Goal: Task Accomplishment & Management: Complete application form

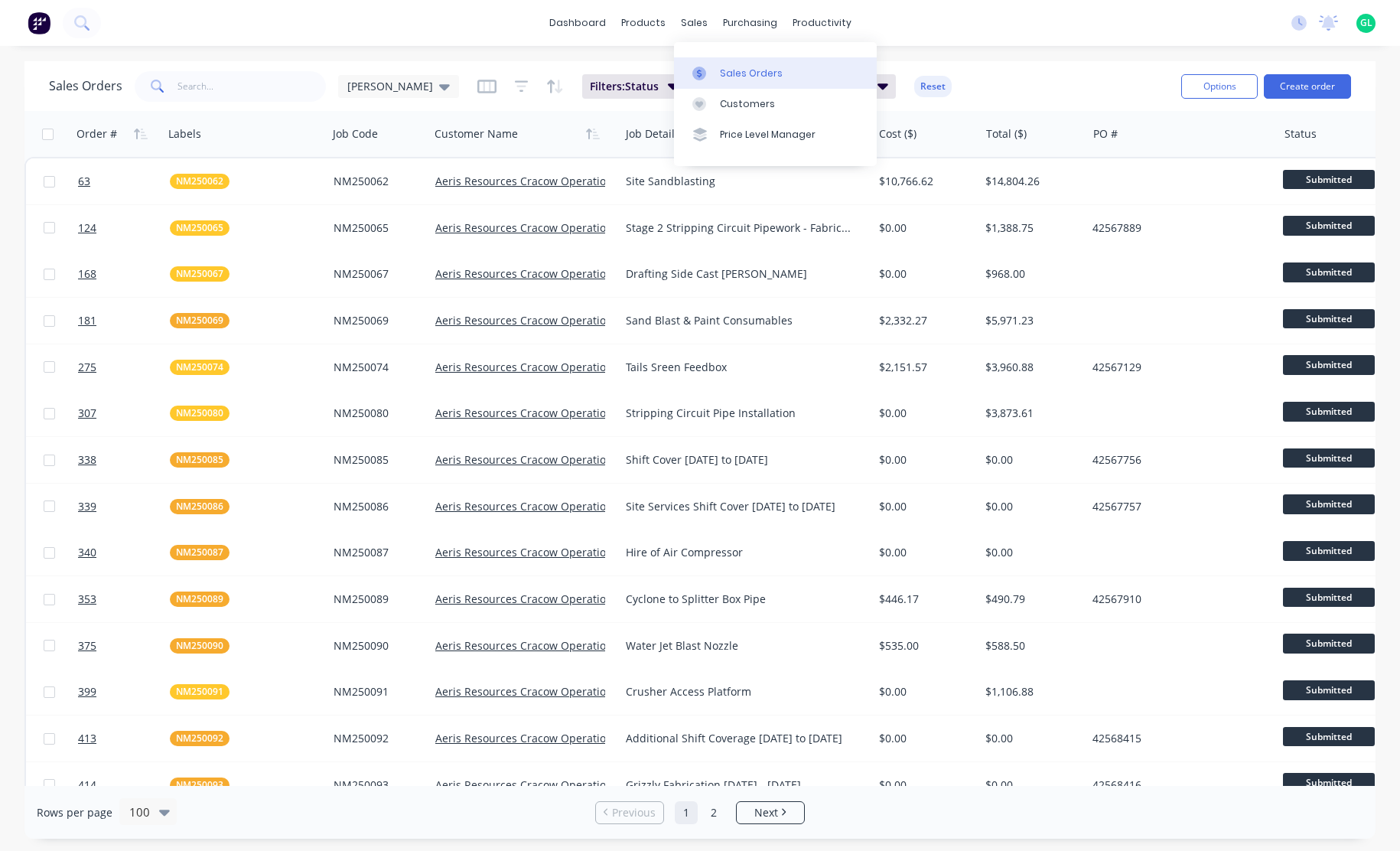
click at [743, 72] on div "Sales Orders" at bounding box center [751, 73] width 63 height 14
click at [1283, 82] on button "Create order" at bounding box center [1307, 86] width 87 height 25
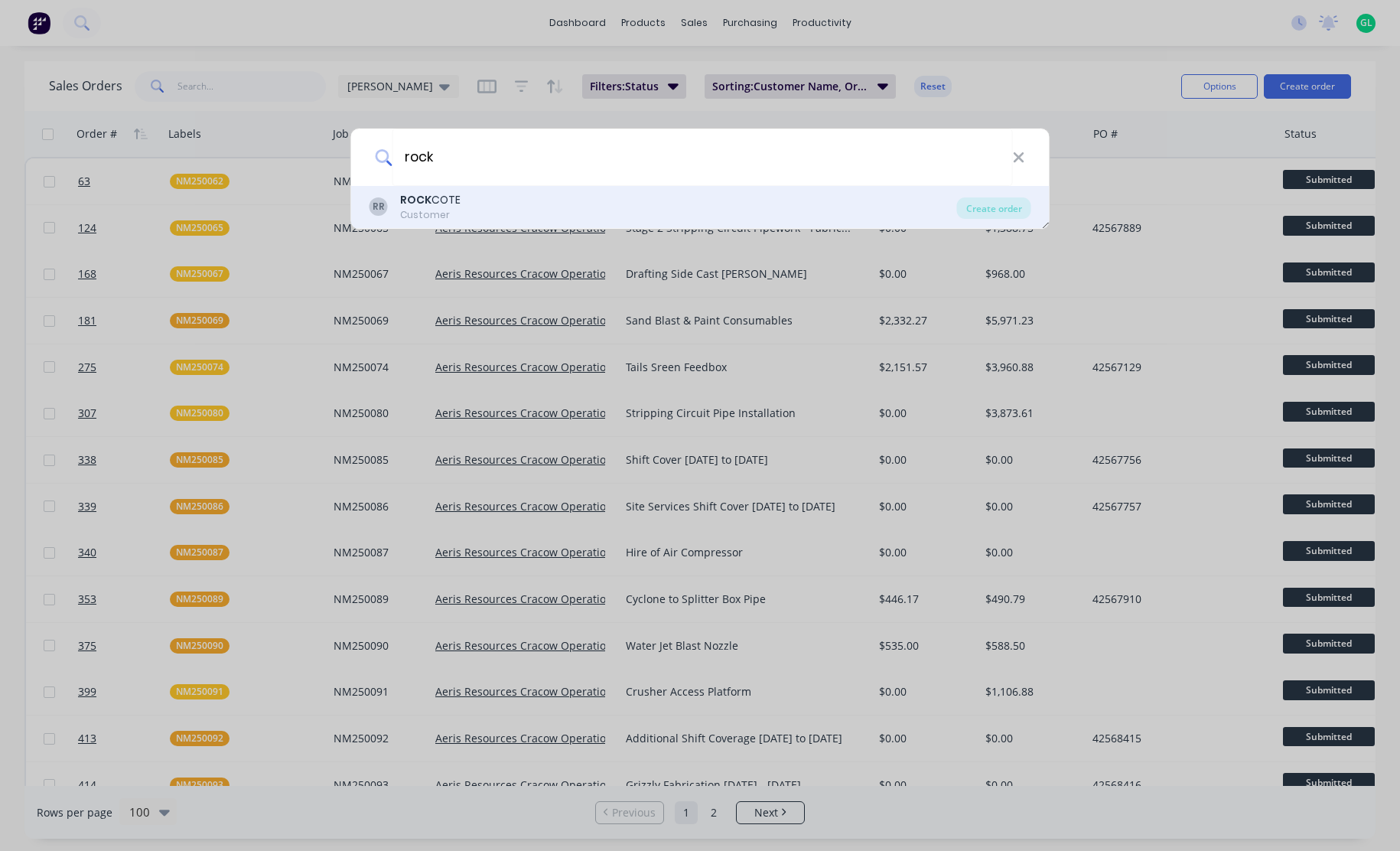
type input "rock"
click at [421, 214] on div "Customer" at bounding box center [431, 215] width 60 height 14
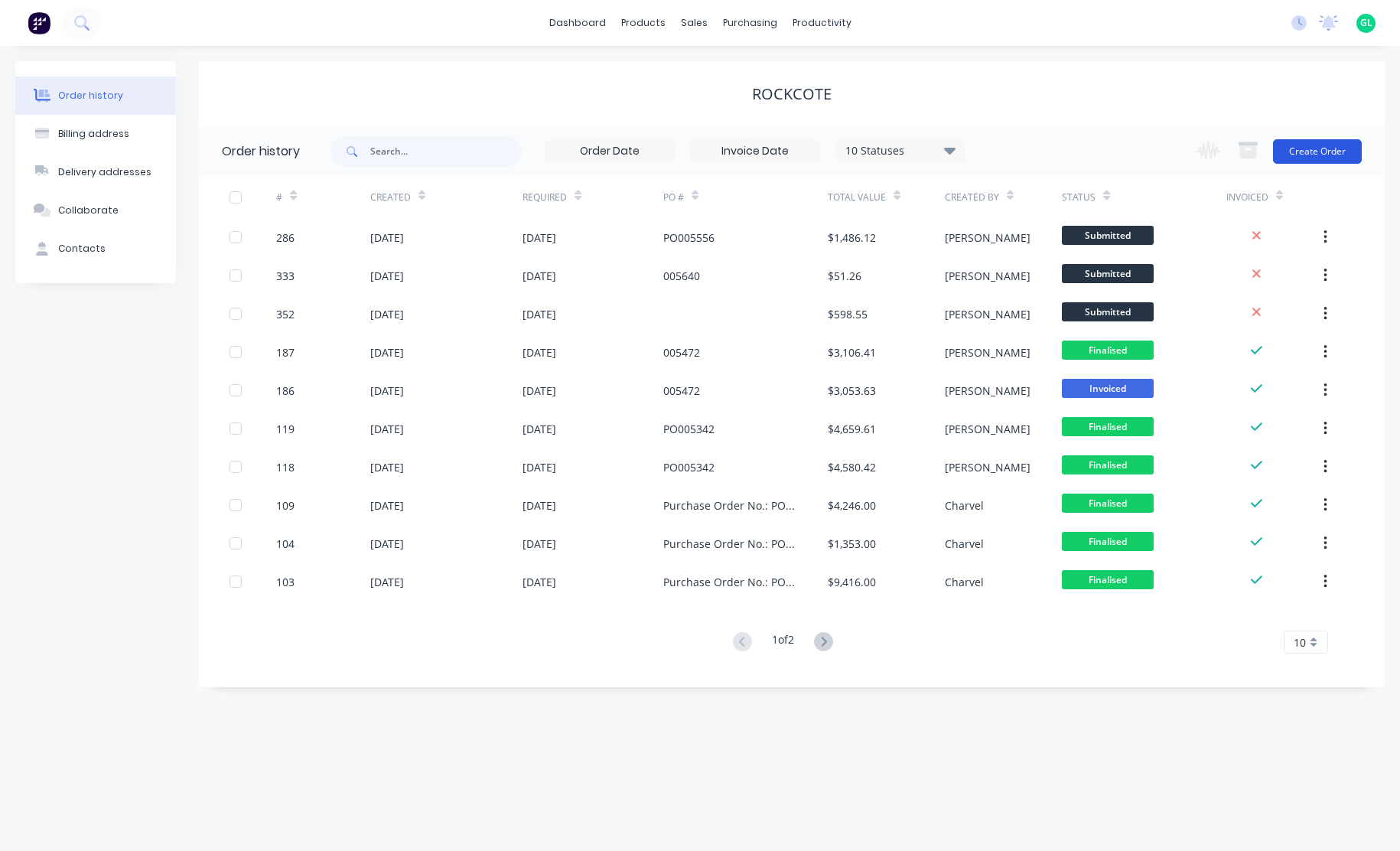
click at [1319, 151] on button "Create Order" at bounding box center [1317, 151] width 89 height 25
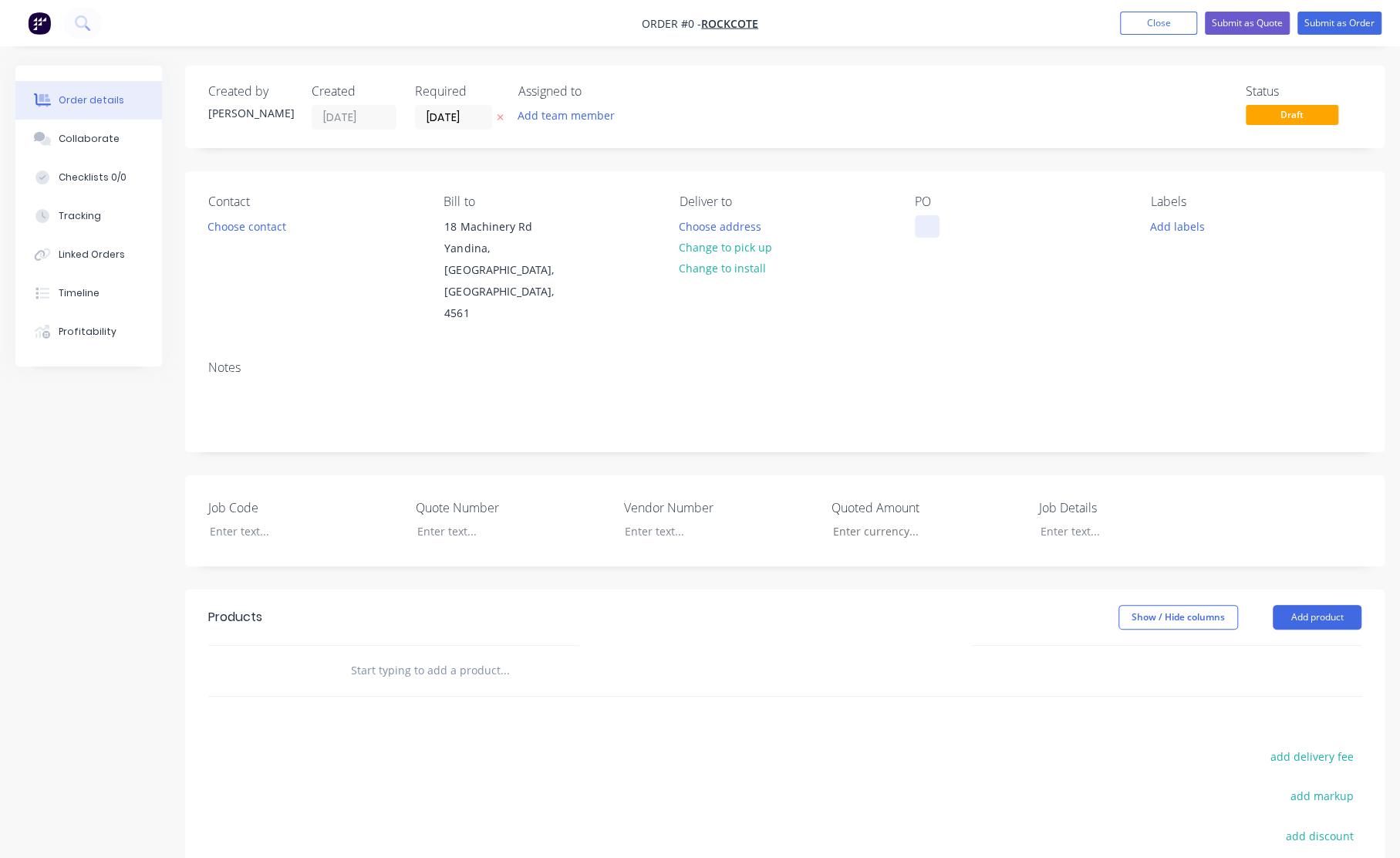
click at [922, 232] on div at bounding box center [927, 227] width 25 height 22
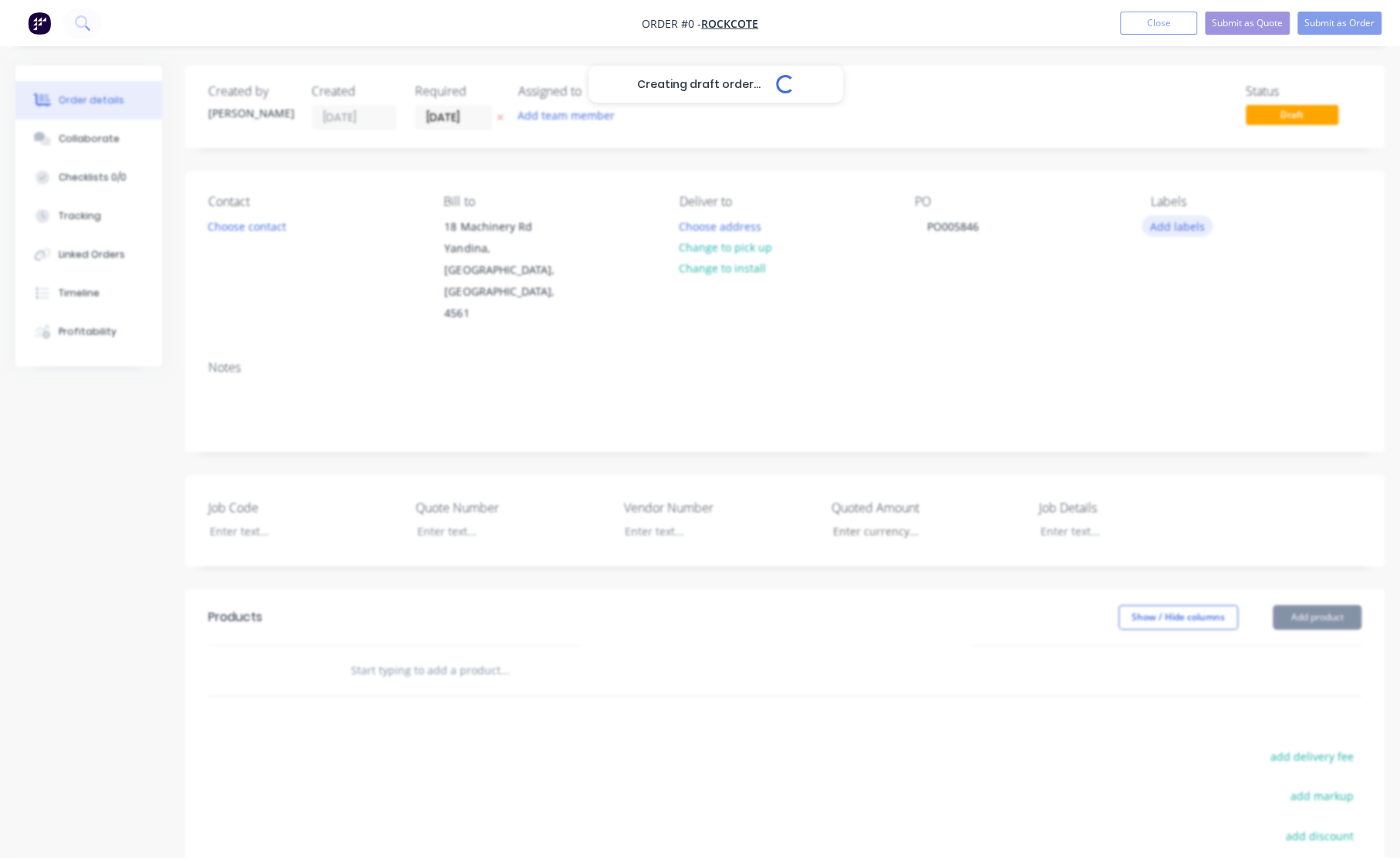
click at [1170, 229] on div "Creating draft order... Loading... Order details Collaborate Checklists 0/0 Tra…" at bounding box center [700, 578] width 1400 height 1025
click at [1169, 221] on button "Add labels" at bounding box center [1177, 226] width 71 height 21
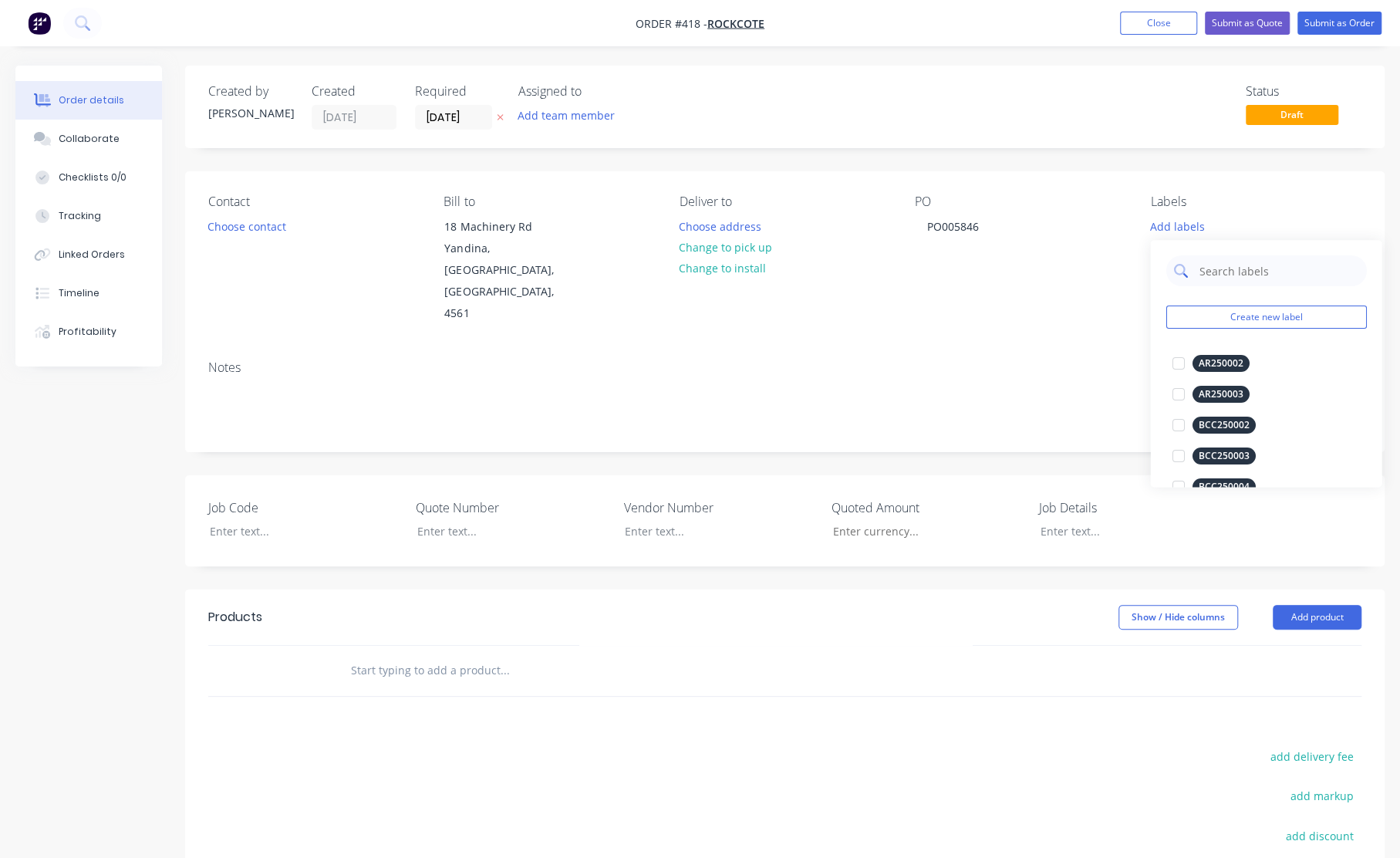
click at [1212, 264] on input "text" at bounding box center [1277, 271] width 161 height 31
click at [1247, 268] on input "RC2500" at bounding box center [1277, 271] width 161 height 31
type input "RC250017"
click at [1102, 257] on div "PO PO005846" at bounding box center [1020, 260] width 211 height 131
click at [1192, 223] on button "Add labels" at bounding box center [1177, 226] width 71 height 21
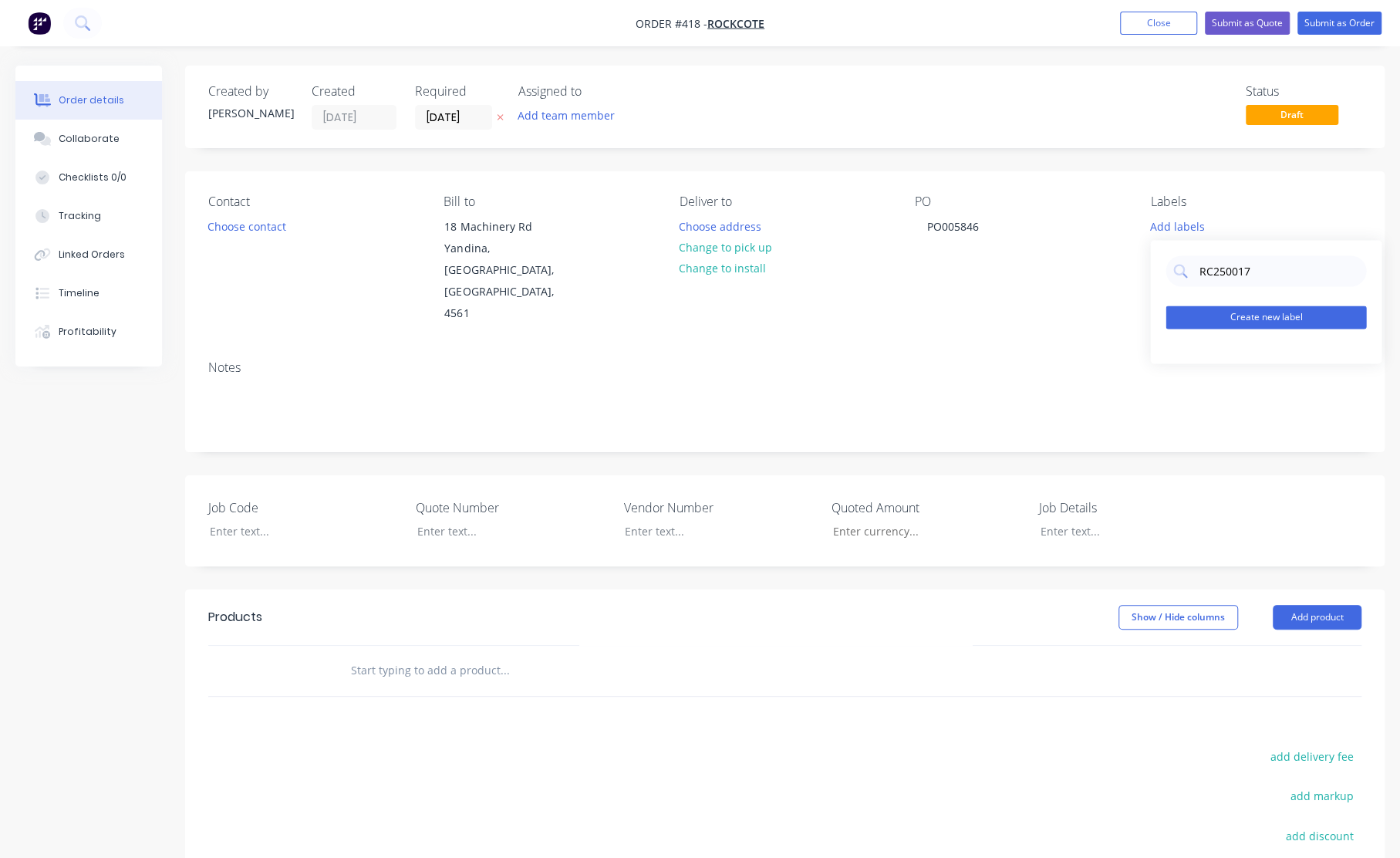
click at [1284, 320] on button "Create new label" at bounding box center [1266, 316] width 200 height 23
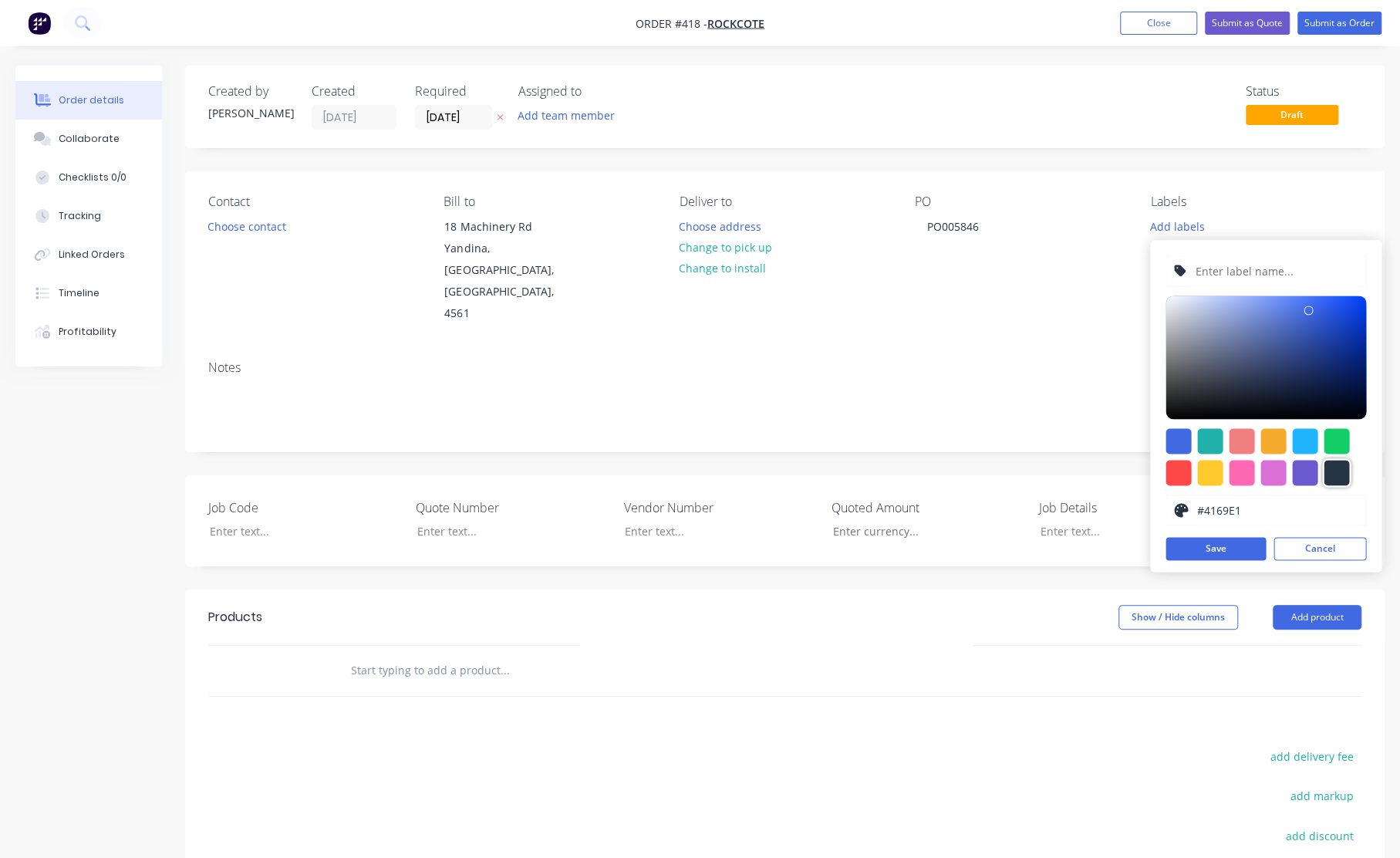
click at [1331, 479] on div at bounding box center [1337, 473] width 26 height 26
type input "#273444"
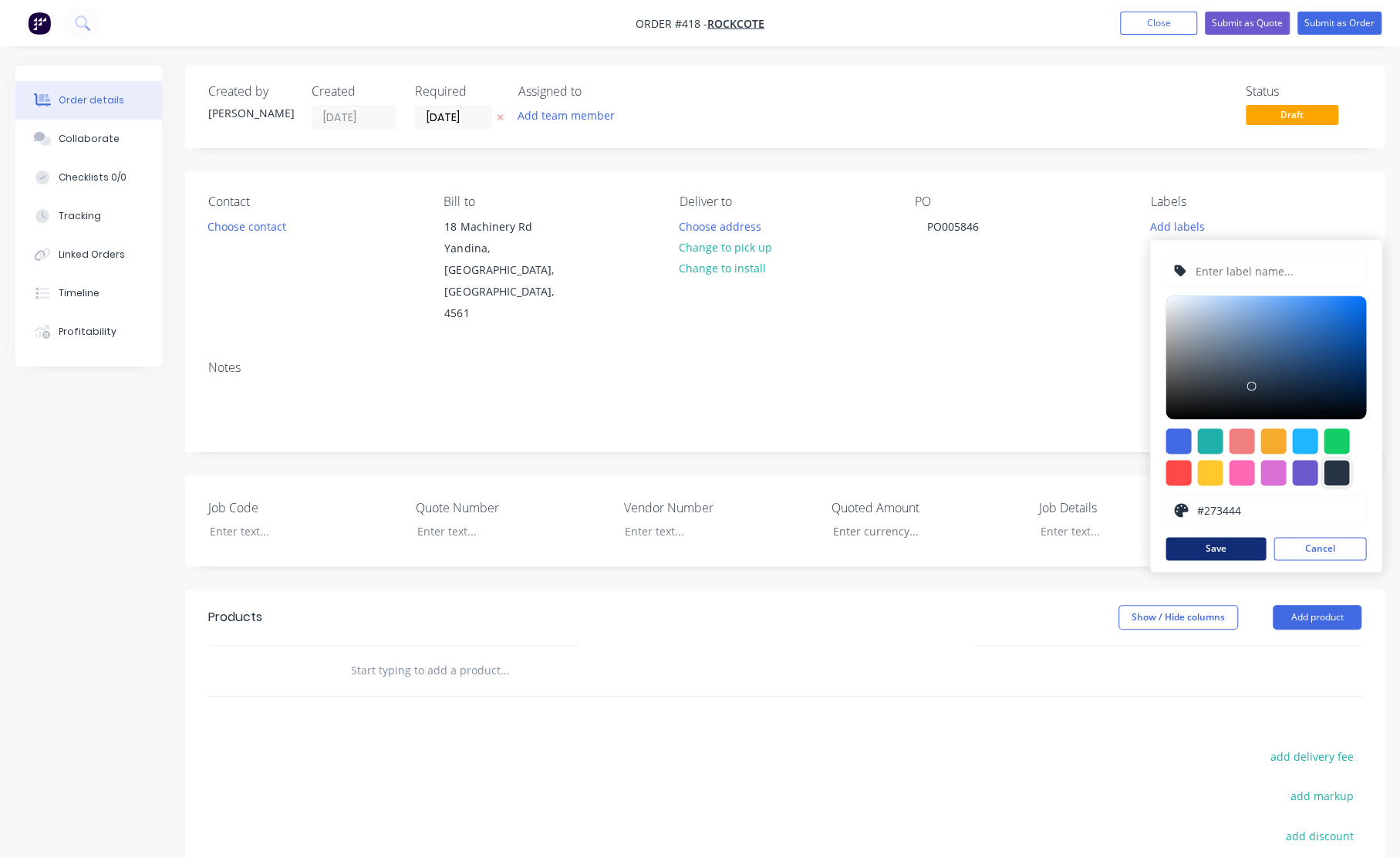
click at [1210, 553] on button "Save" at bounding box center [1216, 548] width 100 height 23
click at [1234, 266] on input "text" at bounding box center [1276, 271] width 164 height 30
type input "RC250017"
click at [1241, 549] on button "Save" at bounding box center [1216, 548] width 100 height 23
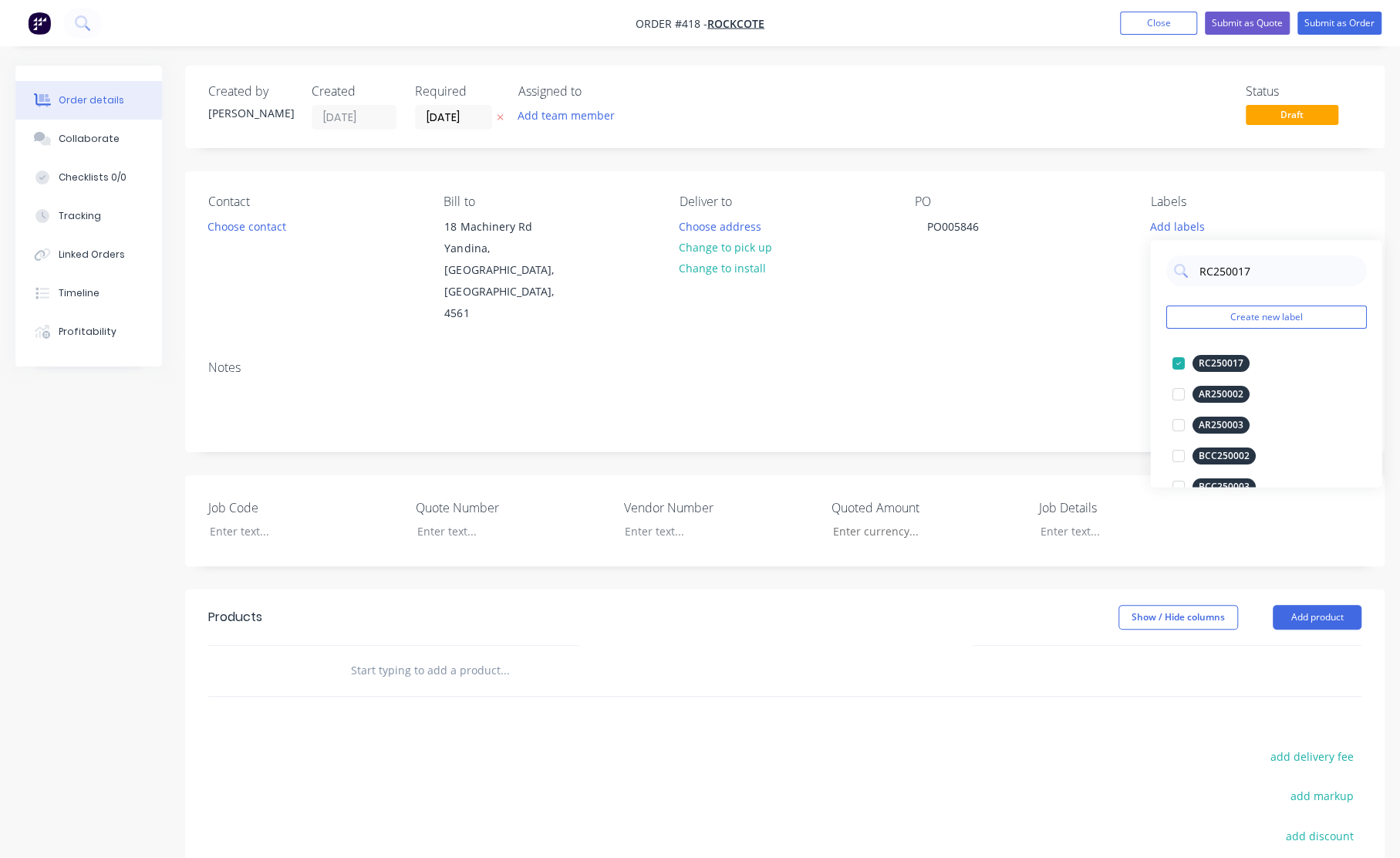
click at [1100, 296] on div "Contact Choose contact [PERSON_NAME] to [STREET_ADDRESS] Deliver to Choose addr…" at bounding box center [785, 260] width 1200 height 176
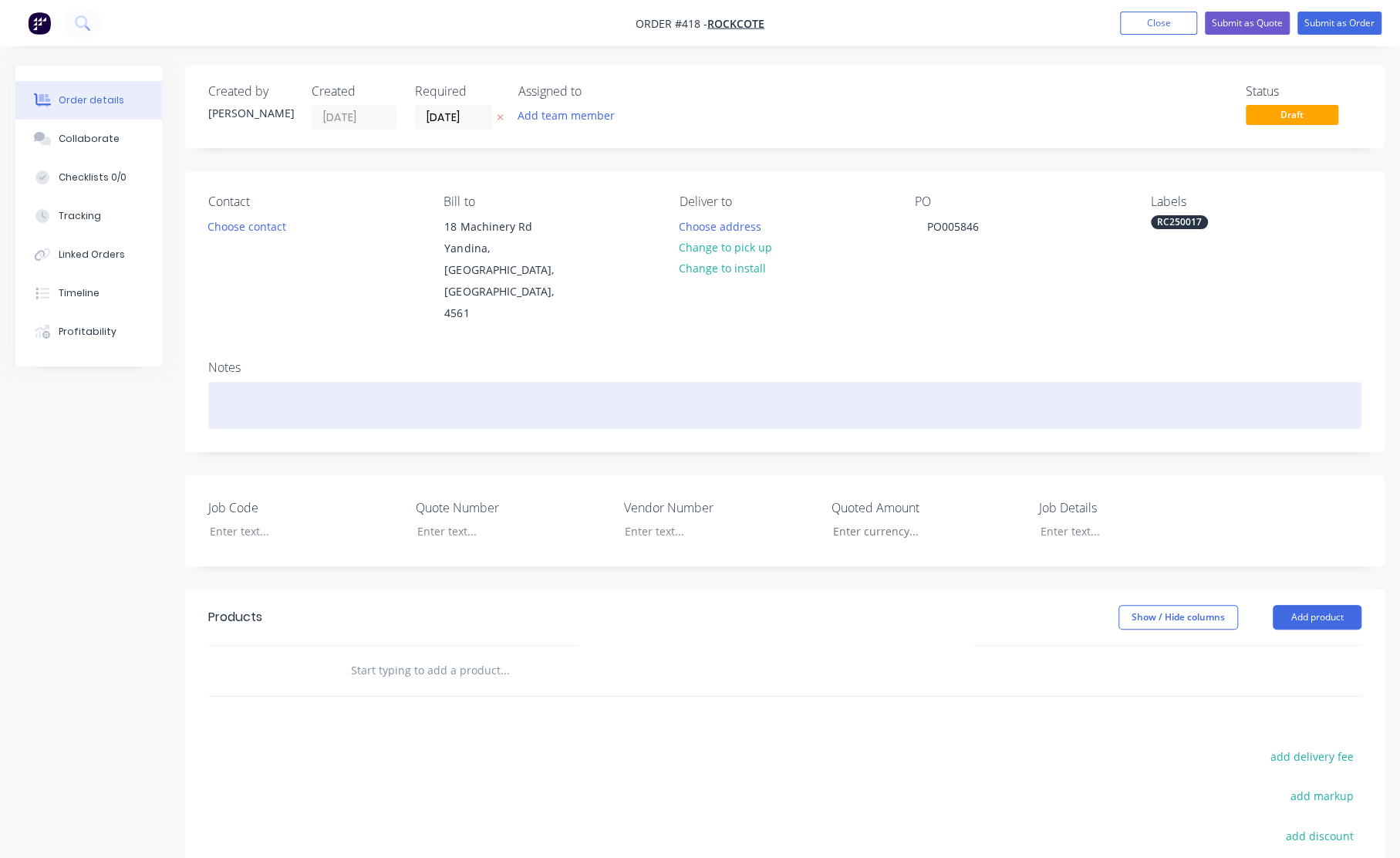
click at [240, 382] on div at bounding box center [785, 405] width 1153 height 47
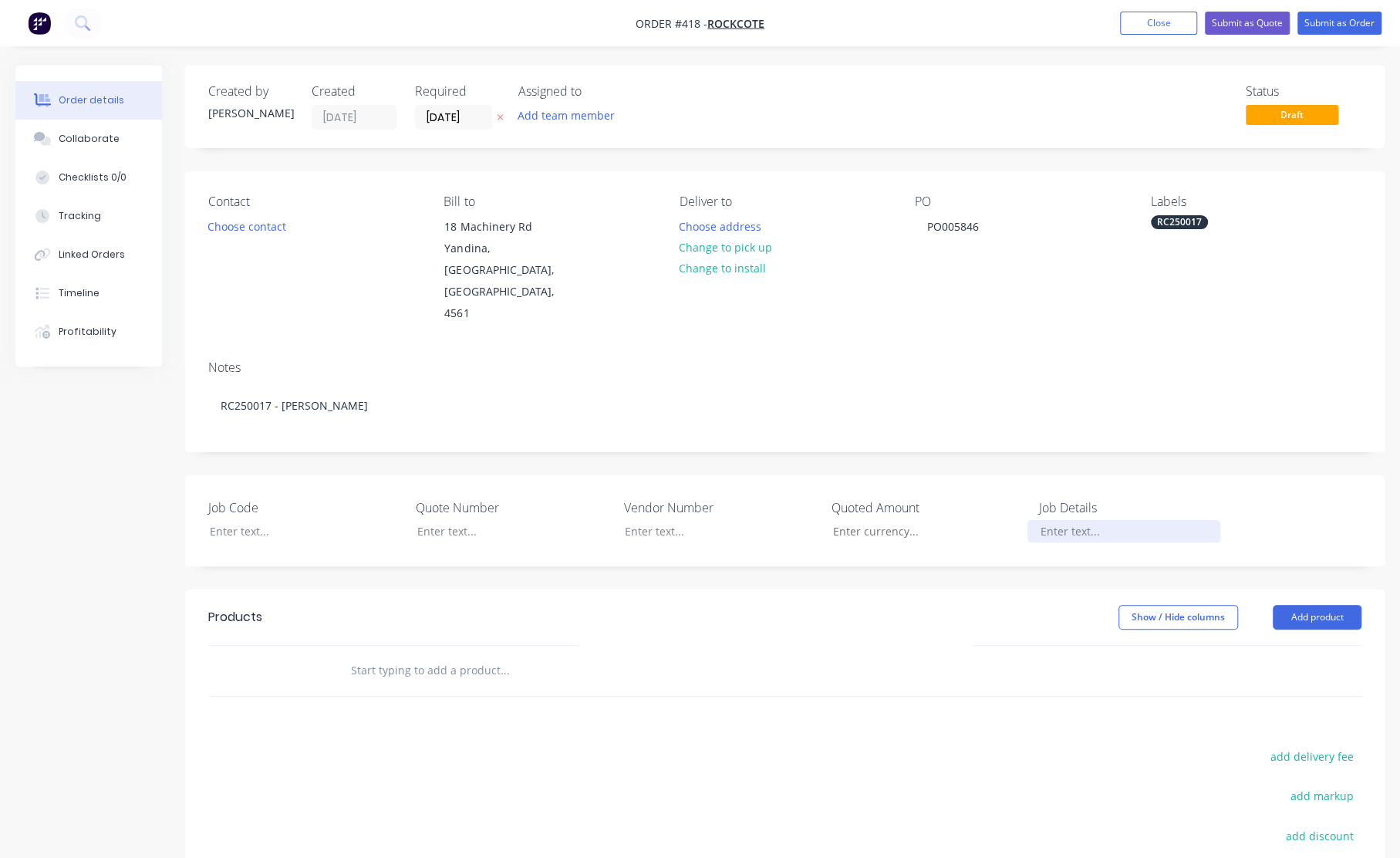
click at [1069, 520] on div at bounding box center [1124, 531] width 193 height 22
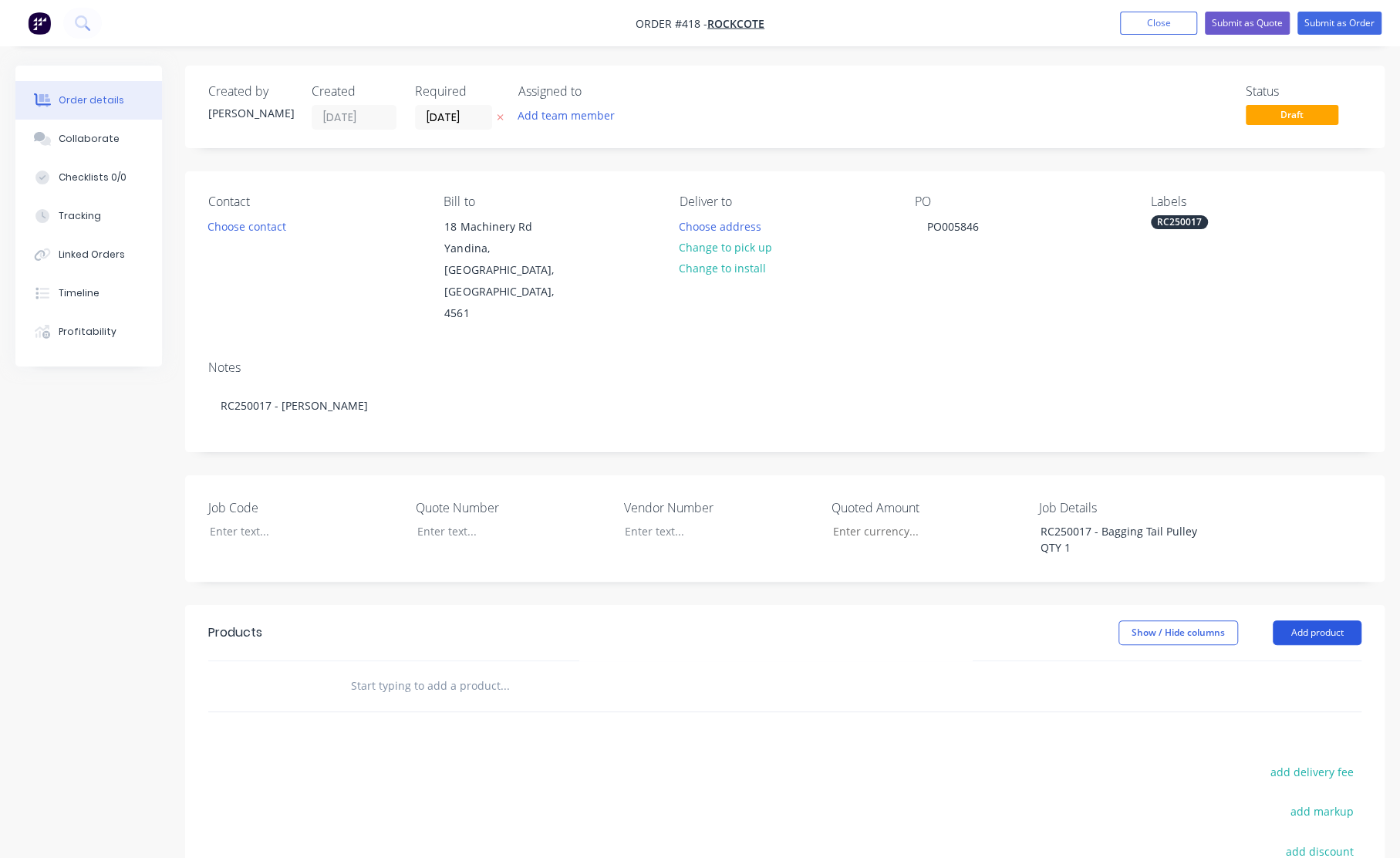
click at [1304, 620] on button "Add product" at bounding box center [1317, 632] width 89 height 25
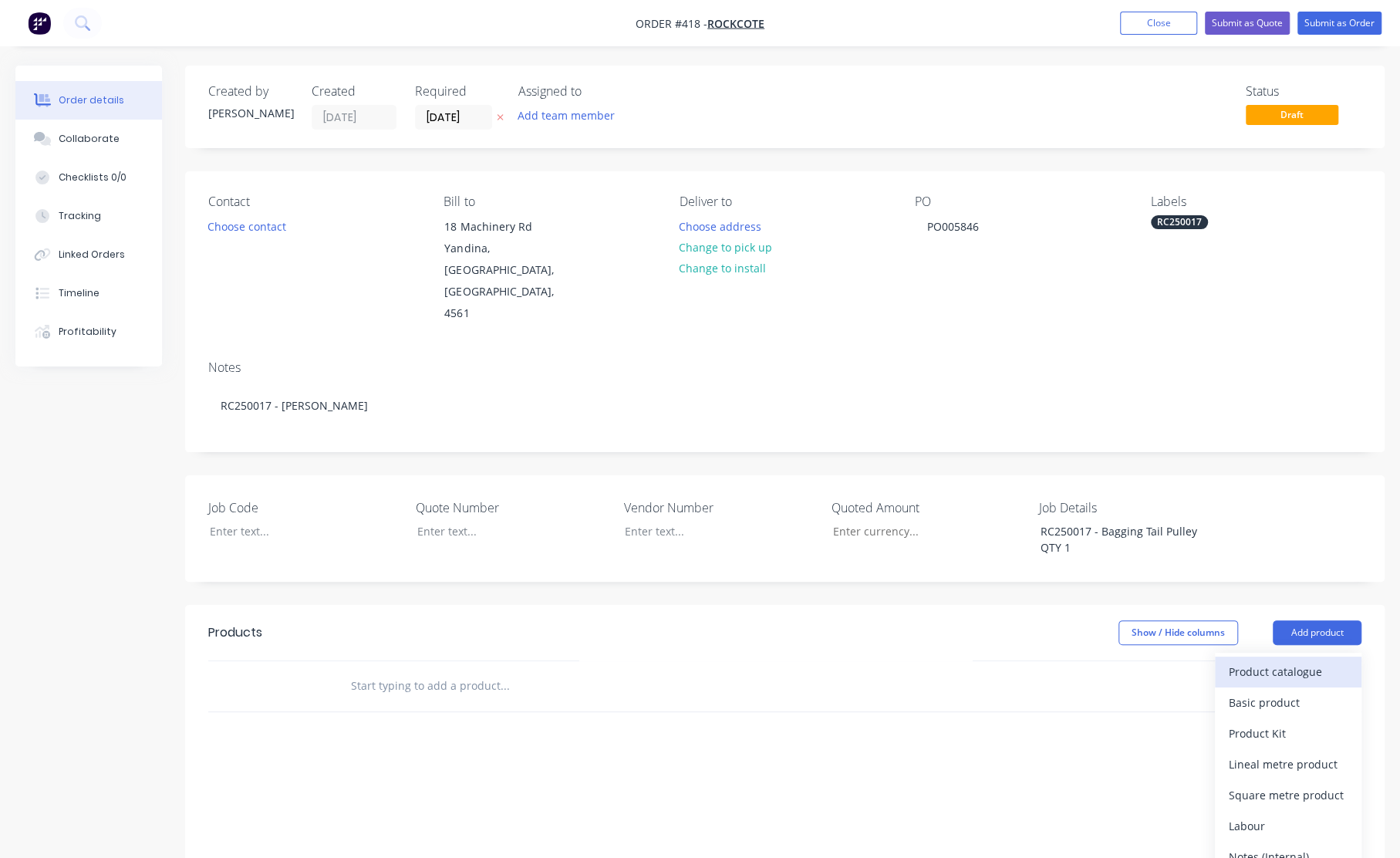
click at [1289, 660] on div "Product catalogue" at bounding box center [1289, 671] width 119 height 22
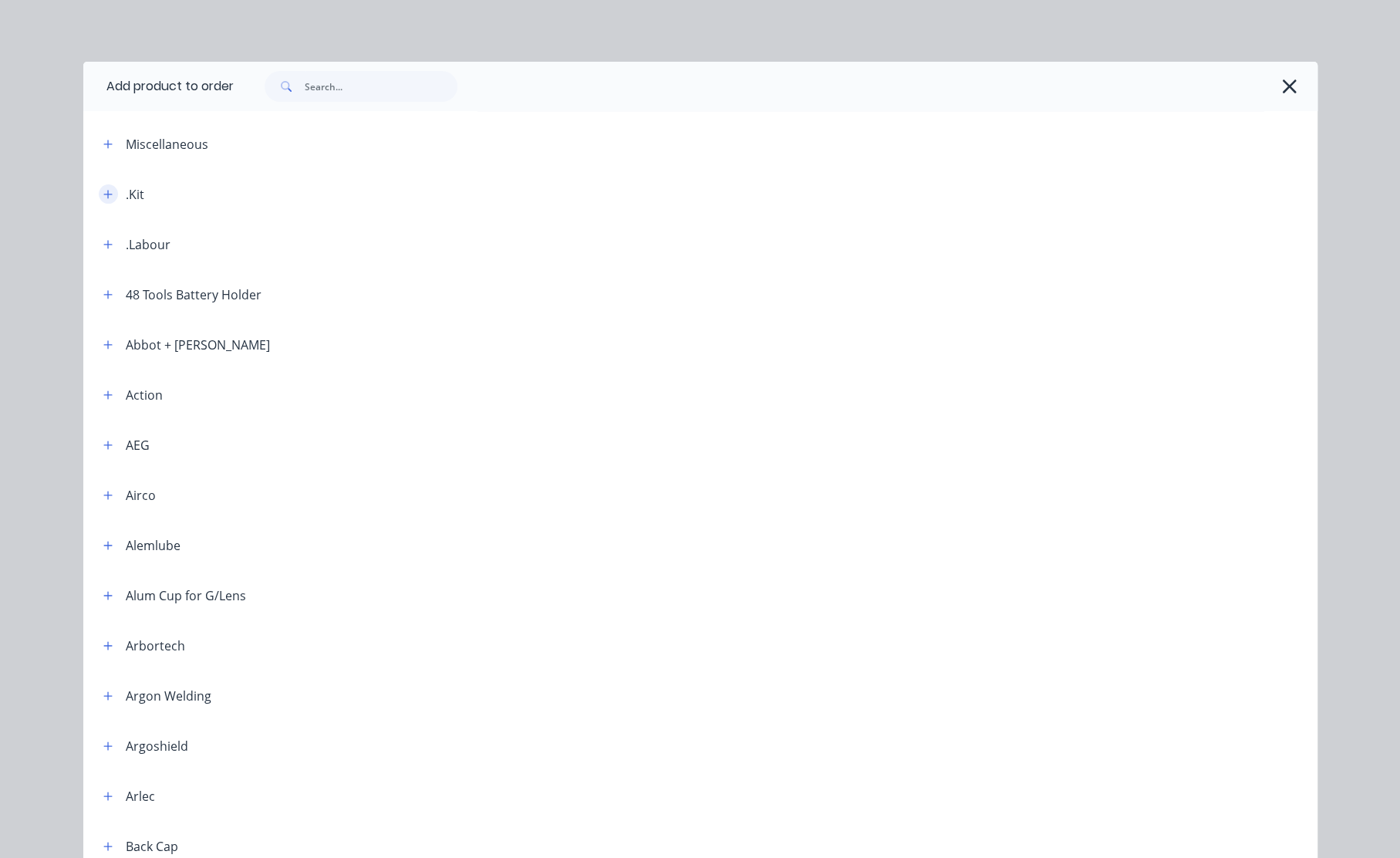
click at [106, 193] on icon "button" at bounding box center [108, 194] width 10 height 10
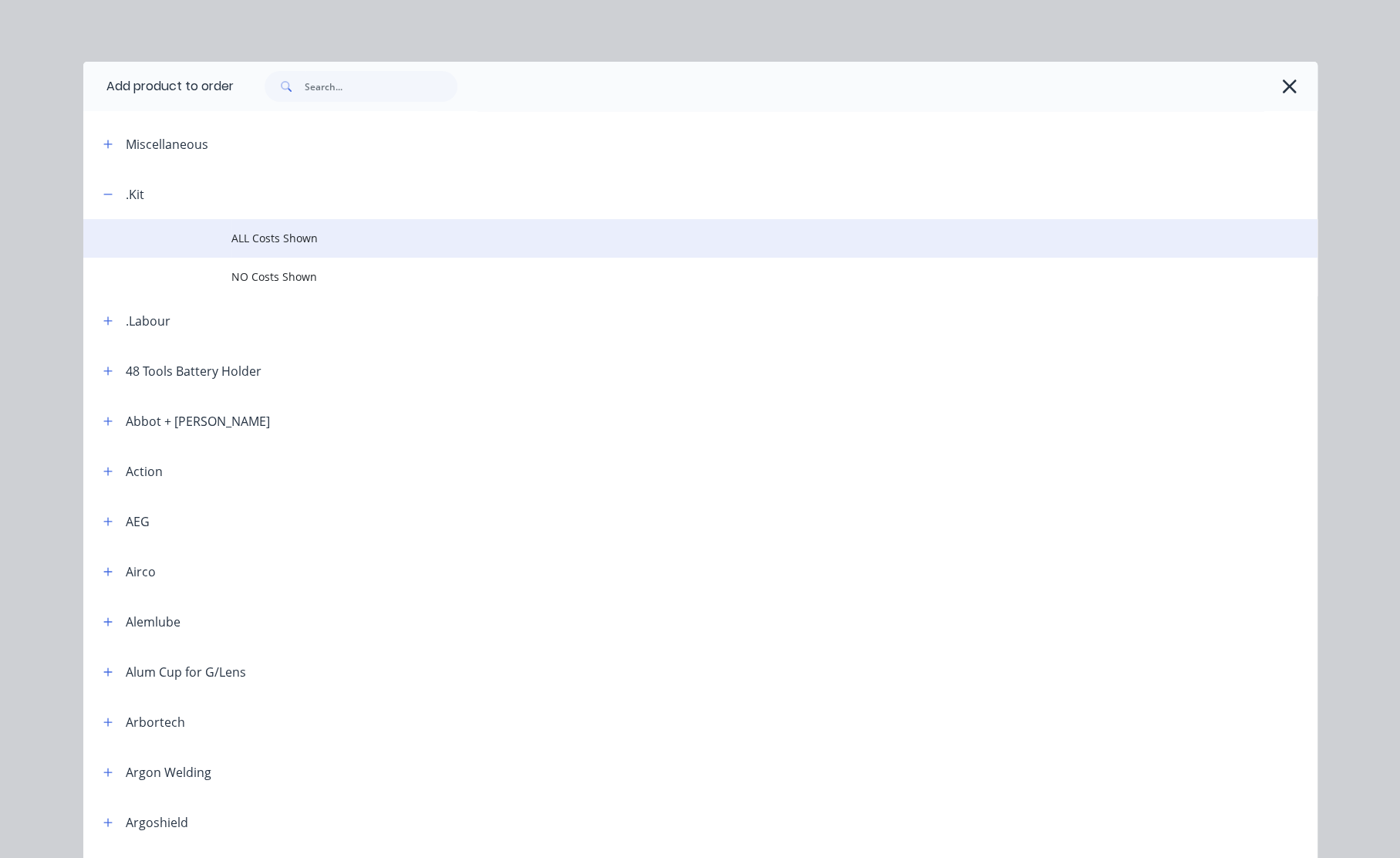
click at [267, 241] on span "ALL Costs Shown" at bounding box center [666, 238] width 869 height 16
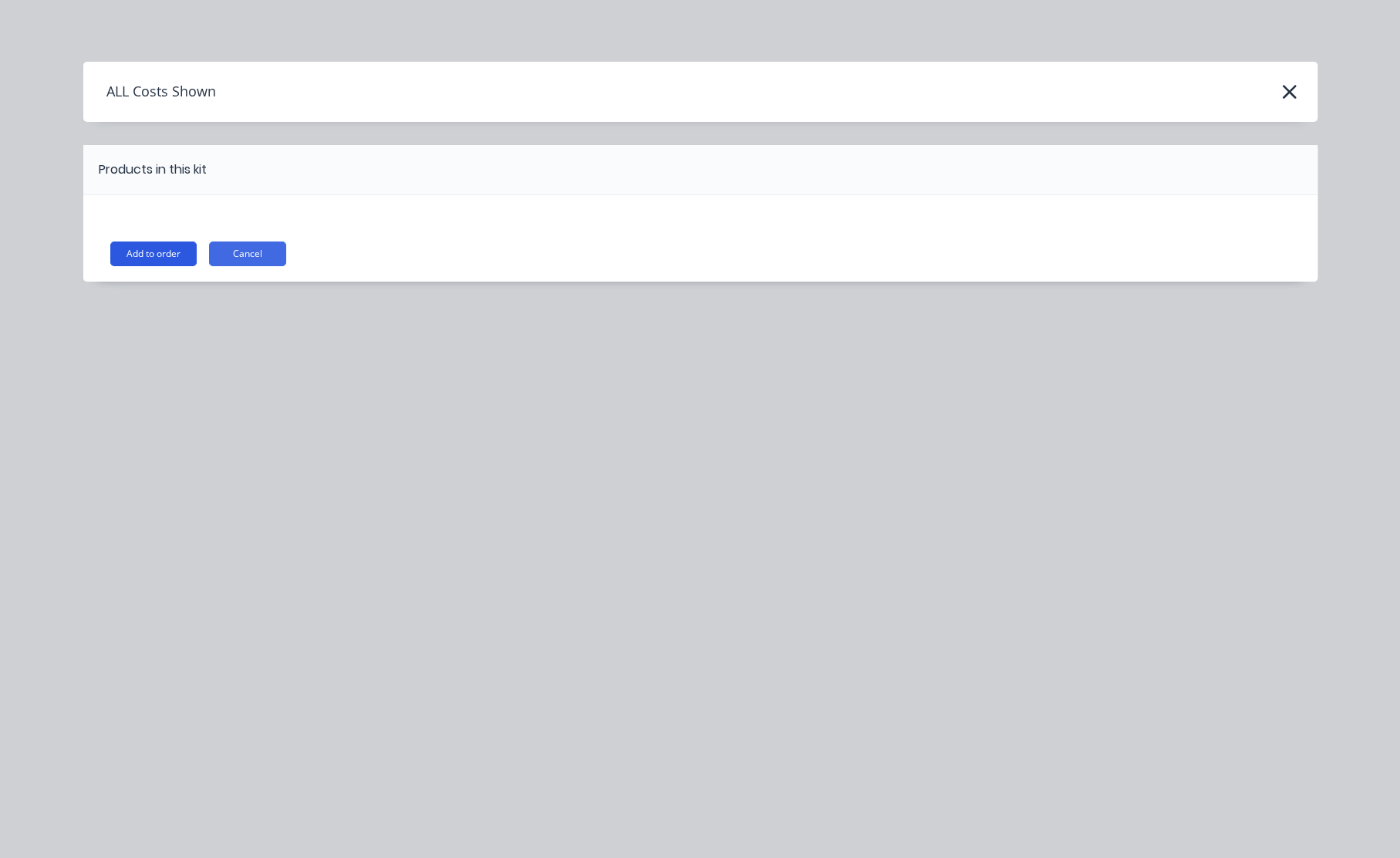
click at [156, 252] on button "Add to order" at bounding box center [154, 253] width 87 height 25
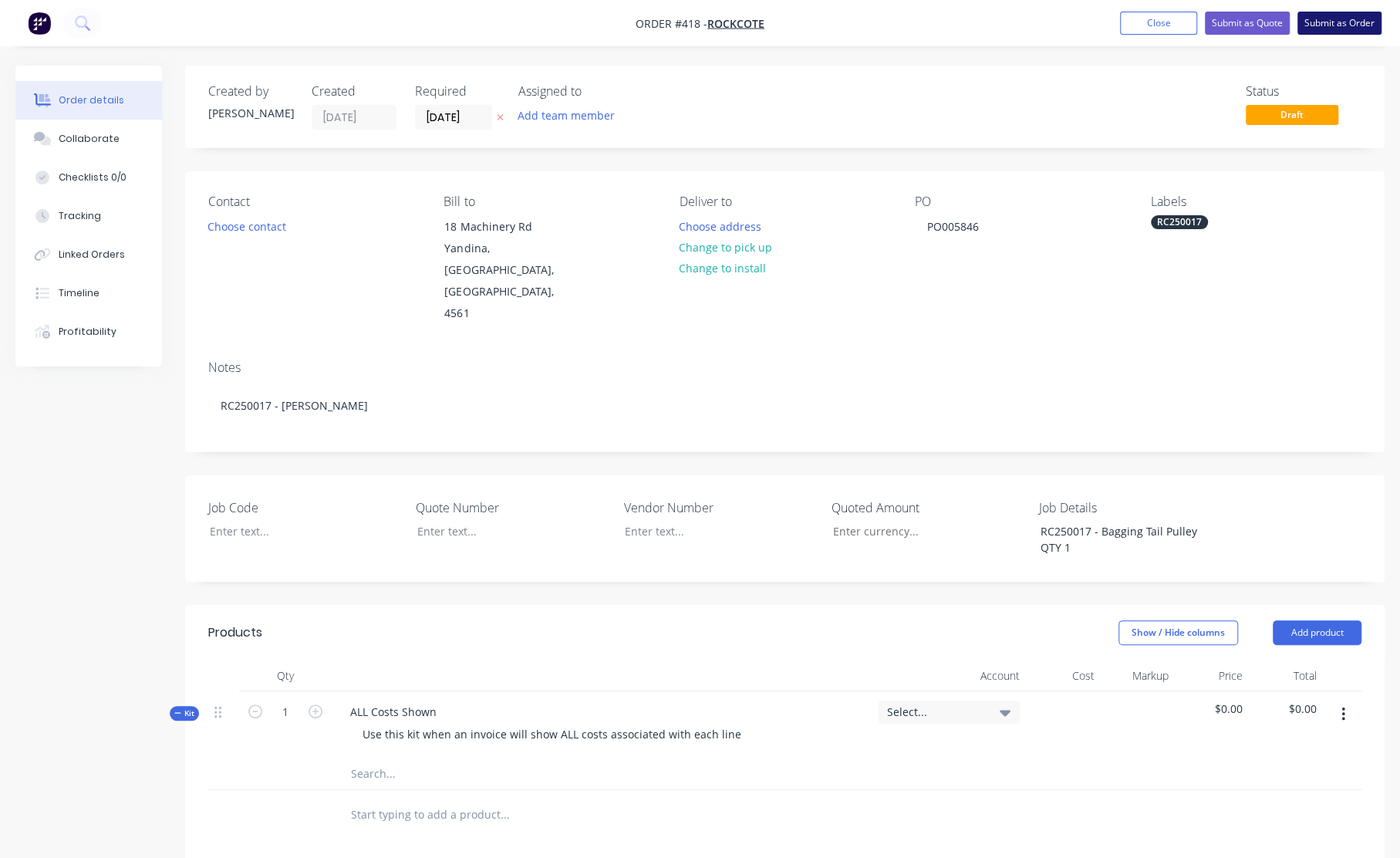
click at [1335, 21] on button "Submit as Order" at bounding box center [1339, 22] width 84 height 23
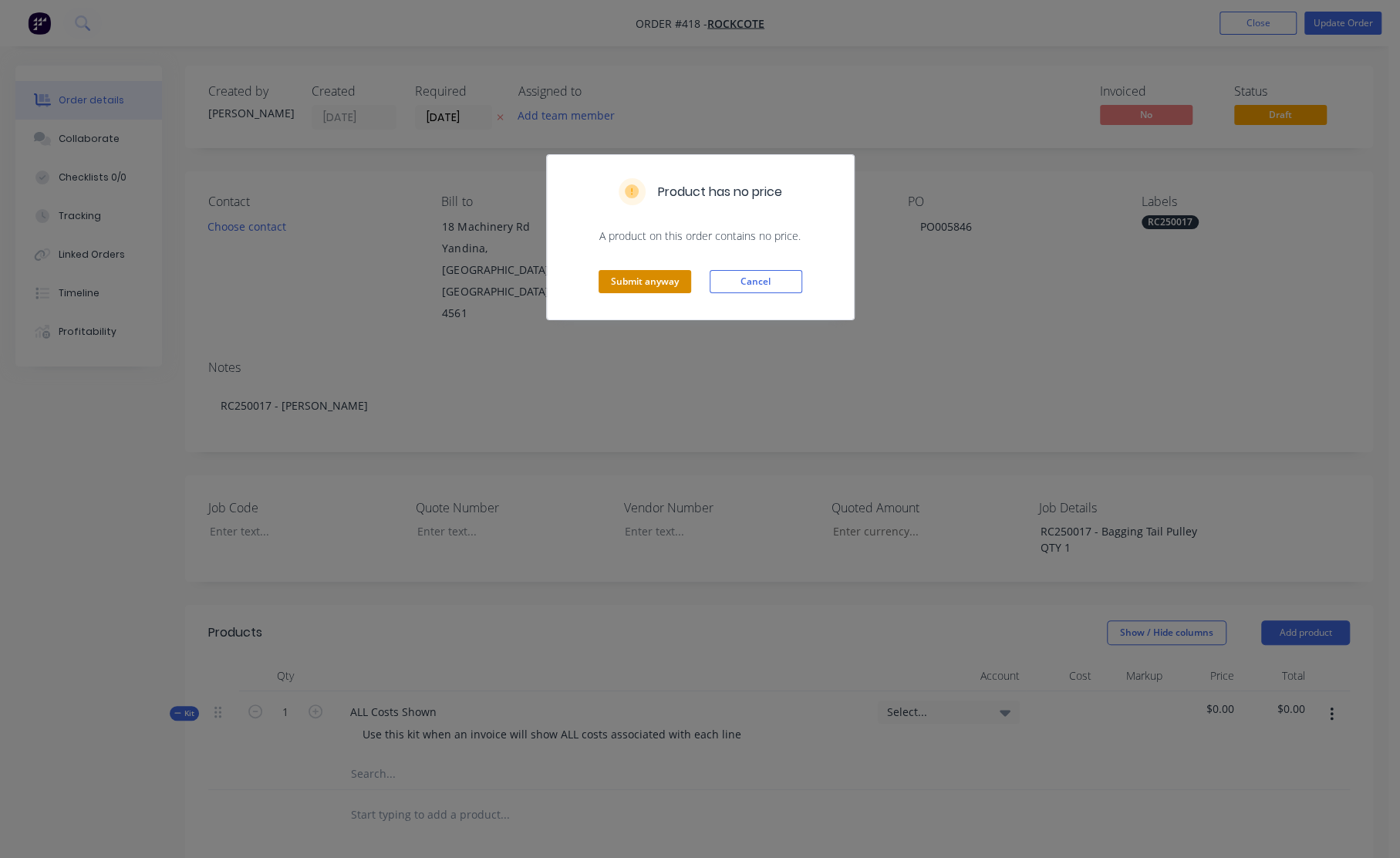
click at [640, 284] on button "Submit anyway" at bounding box center [645, 281] width 93 height 23
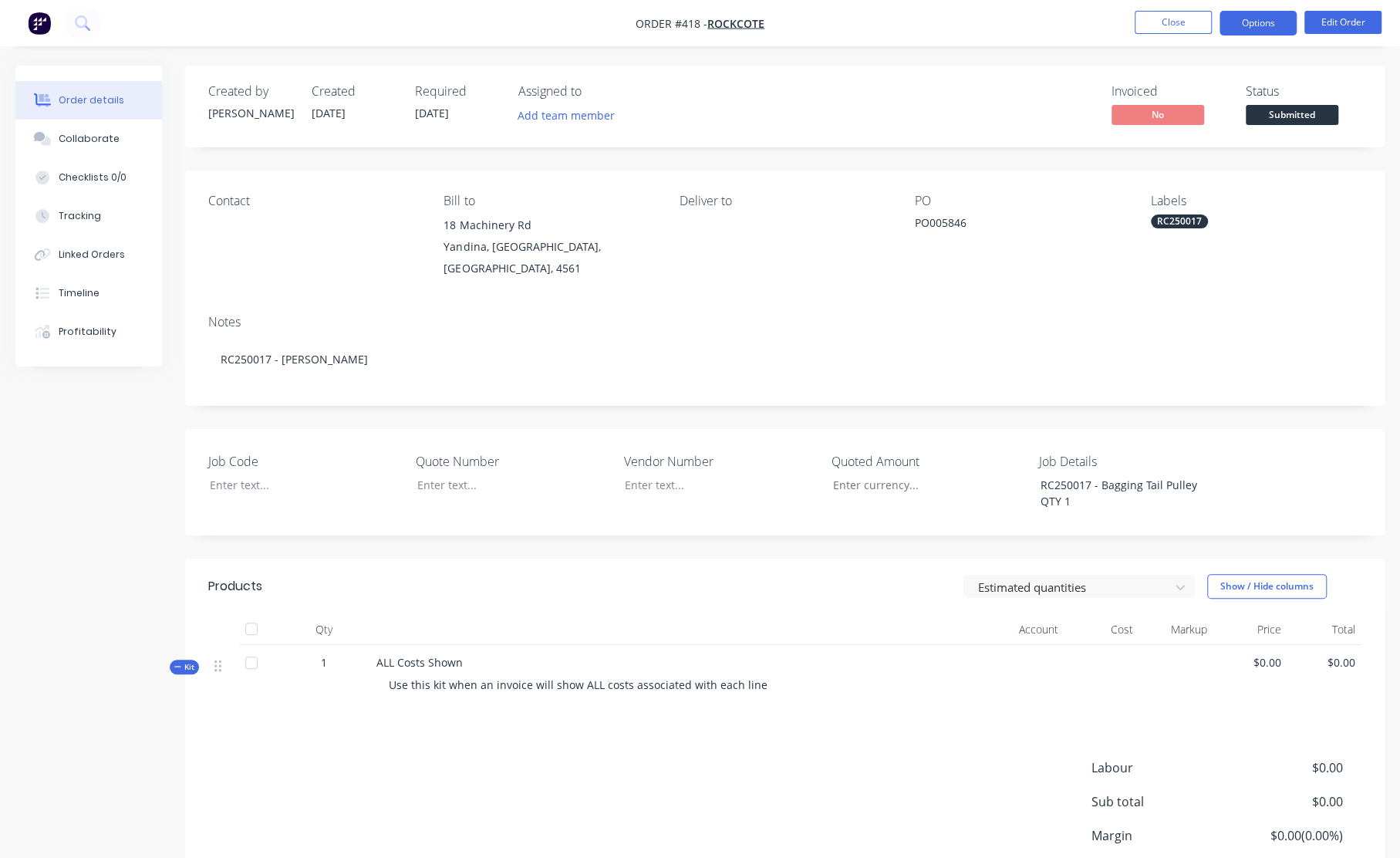
click at [1267, 27] on button "Options" at bounding box center [1258, 22] width 77 height 25
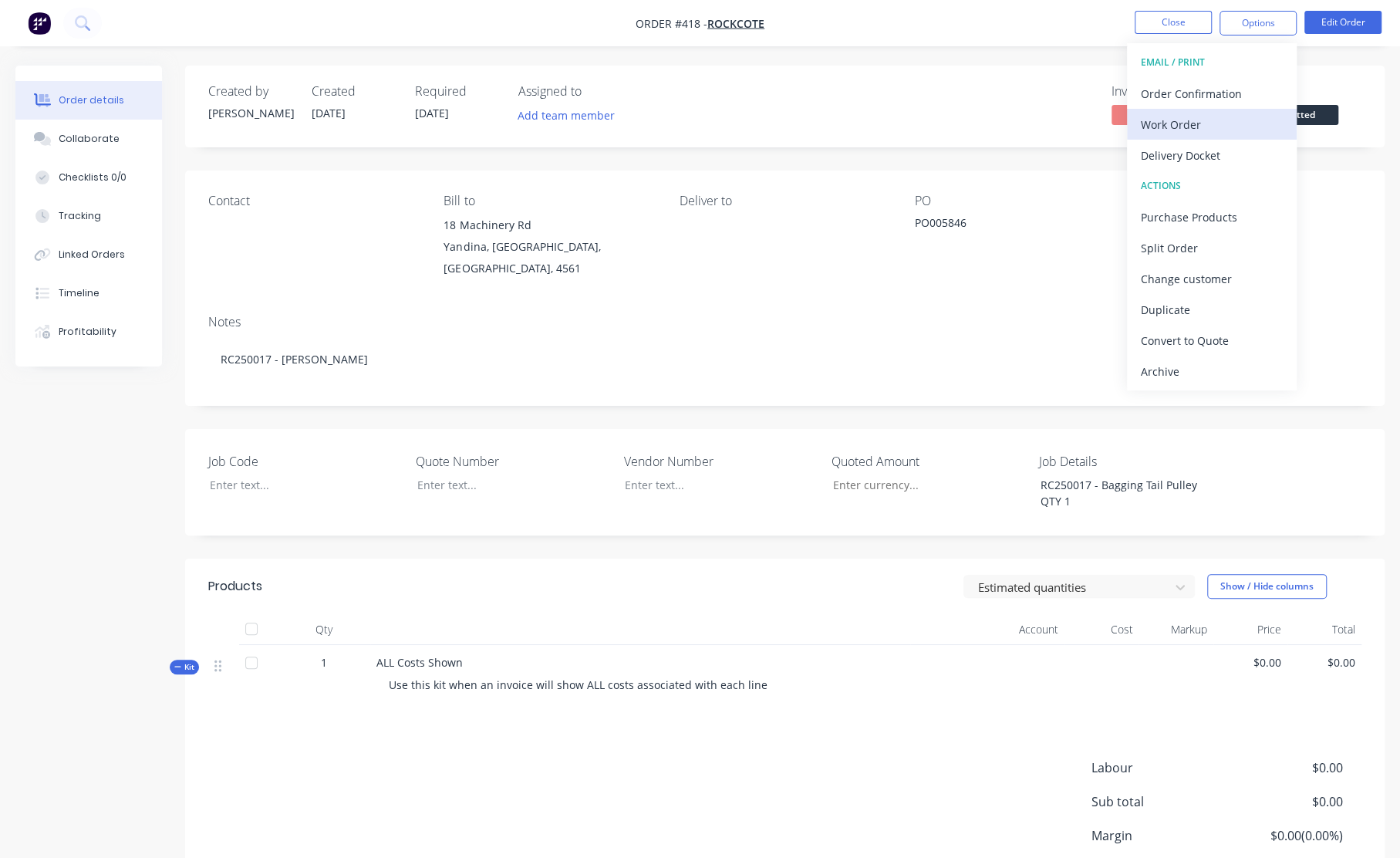
click at [1196, 123] on div "Work Order" at bounding box center [1212, 125] width 142 height 22
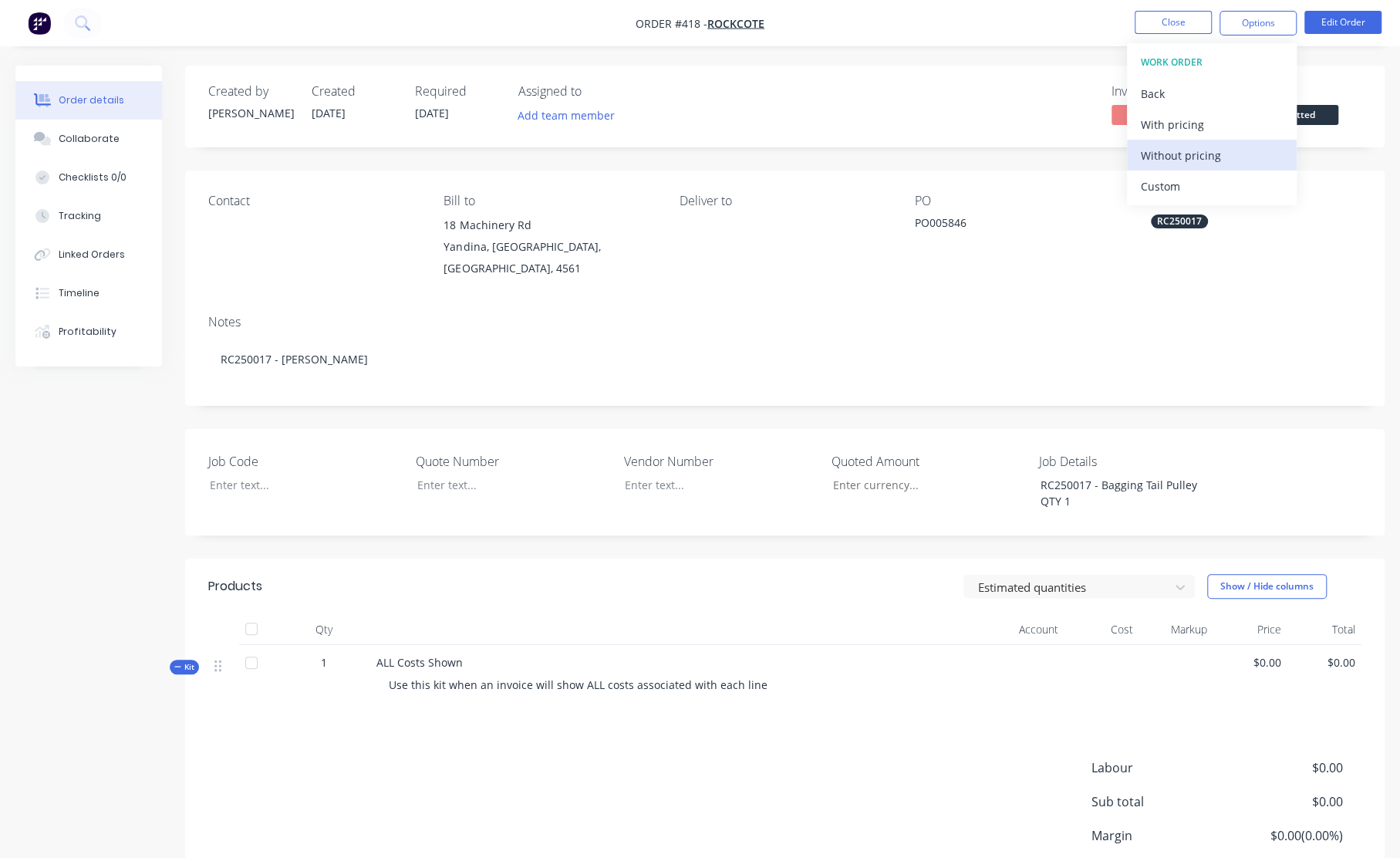
click at [1201, 156] on div "Without pricing" at bounding box center [1212, 155] width 142 height 22
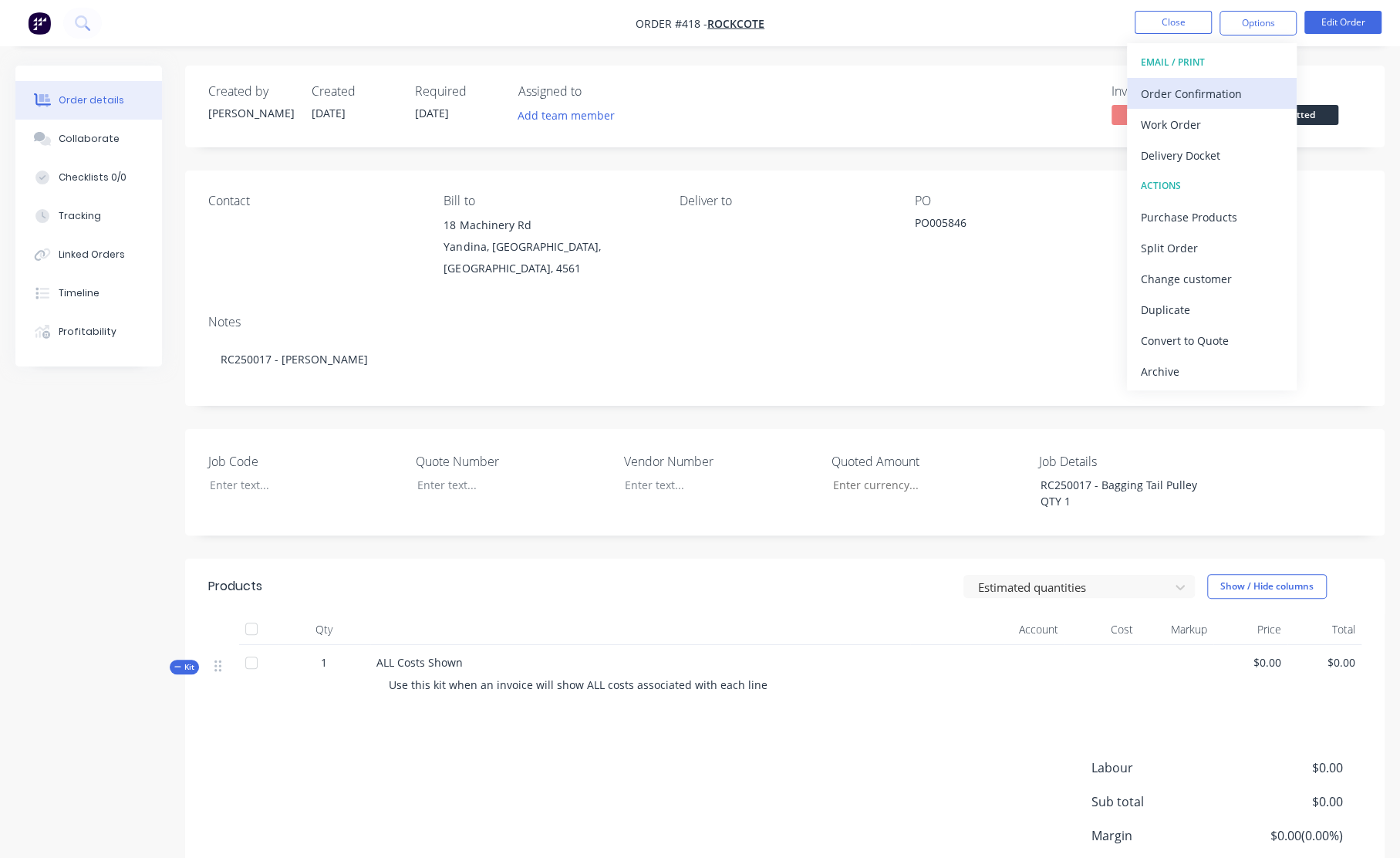
click at [1170, 93] on div "Order Confirmation" at bounding box center [1212, 94] width 142 height 22
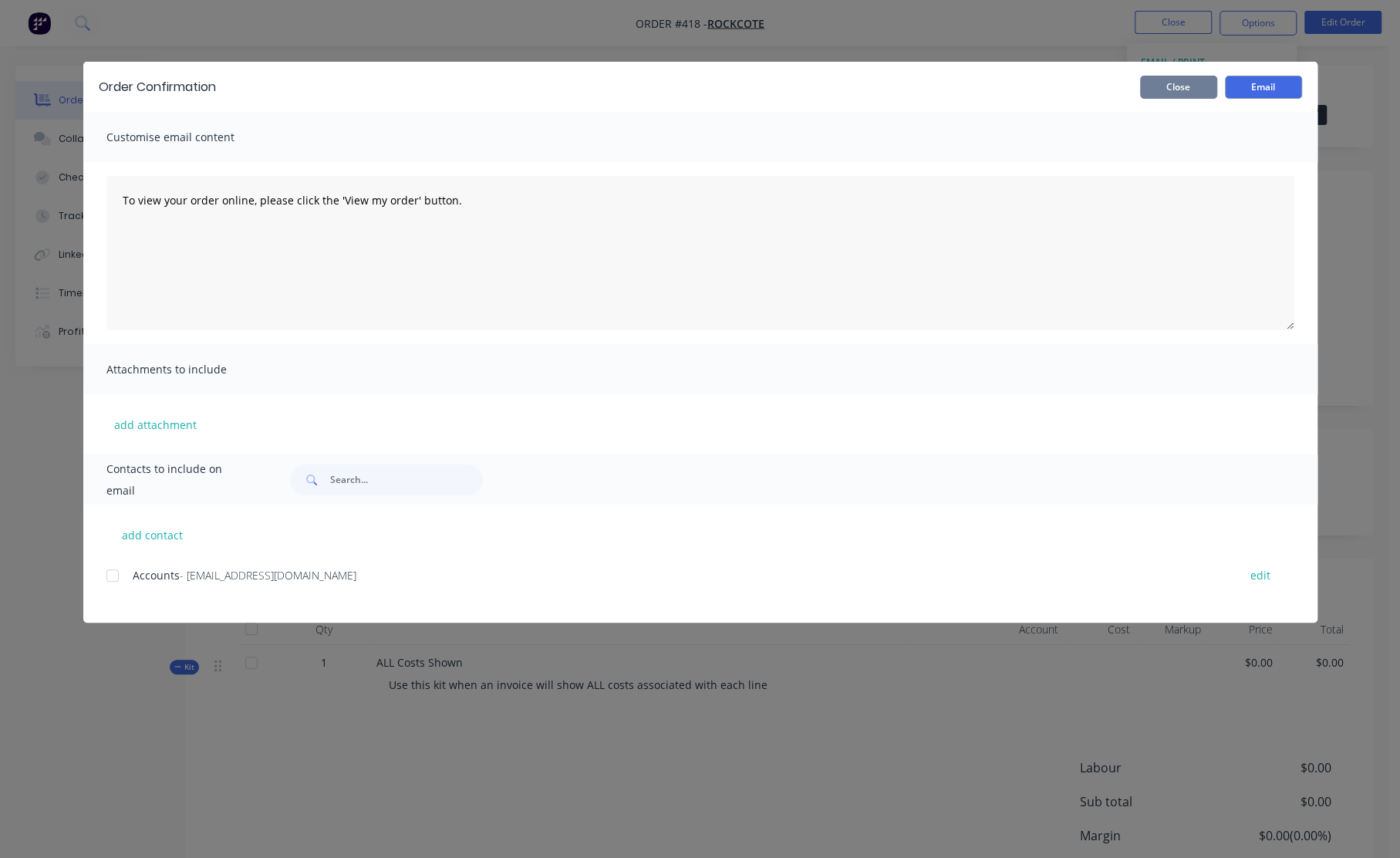
click at [1177, 83] on button "Close" at bounding box center [1179, 87] width 77 height 23
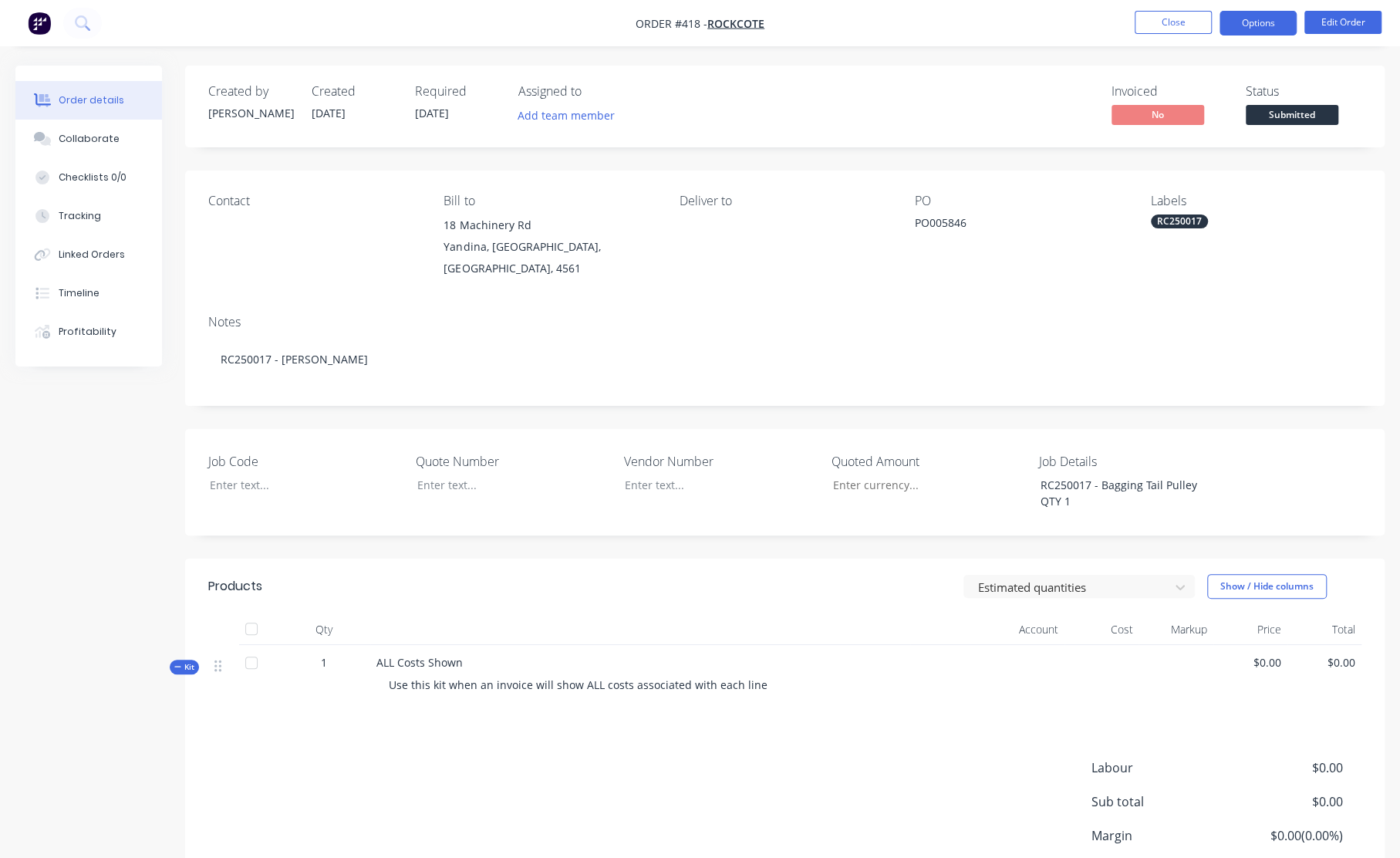
click at [1250, 27] on button "Options" at bounding box center [1258, 22] width 77 height 25
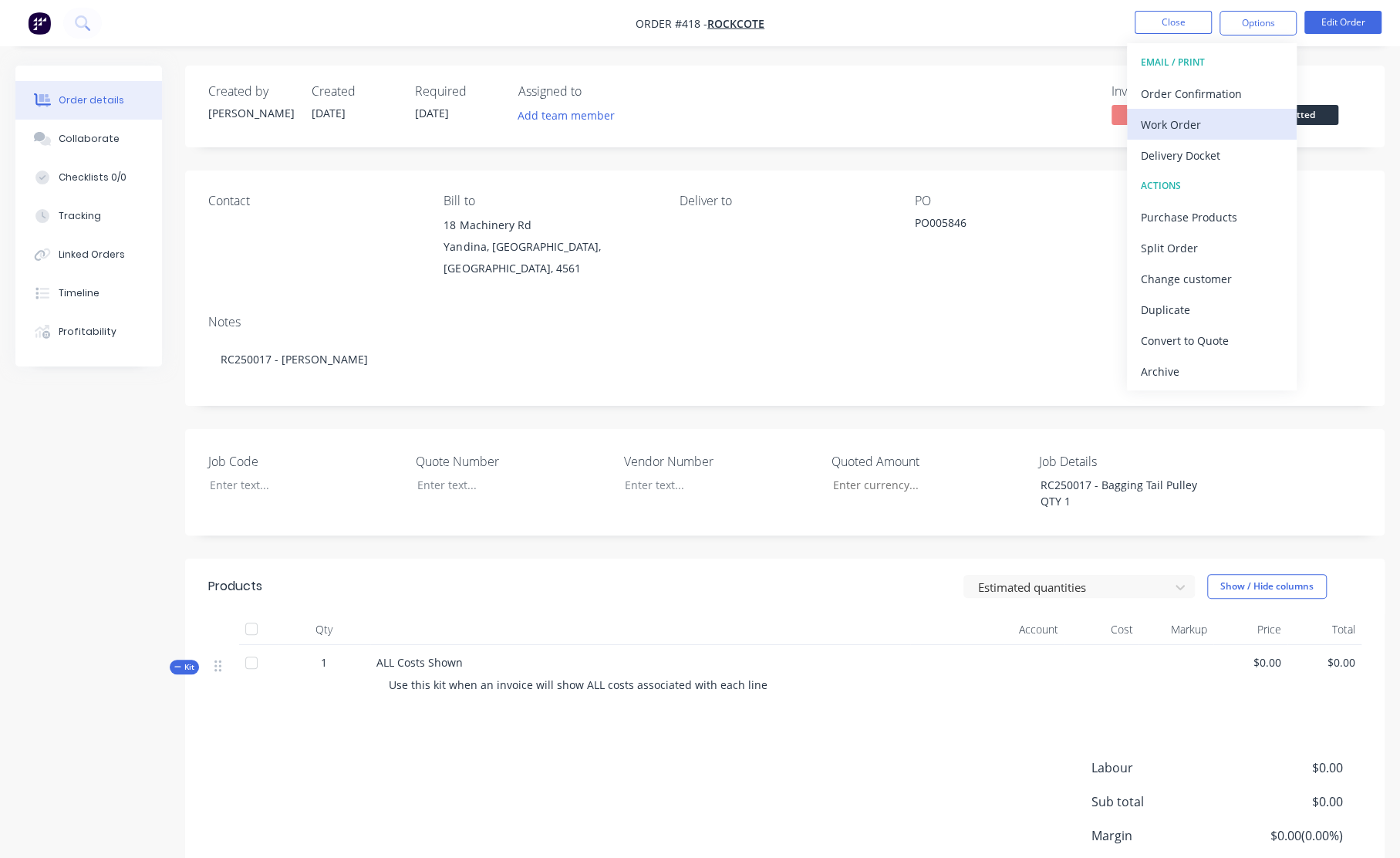
click at [1207, 125] on div "Work Order" at bounding box center [1212, 125] width 142 height 22
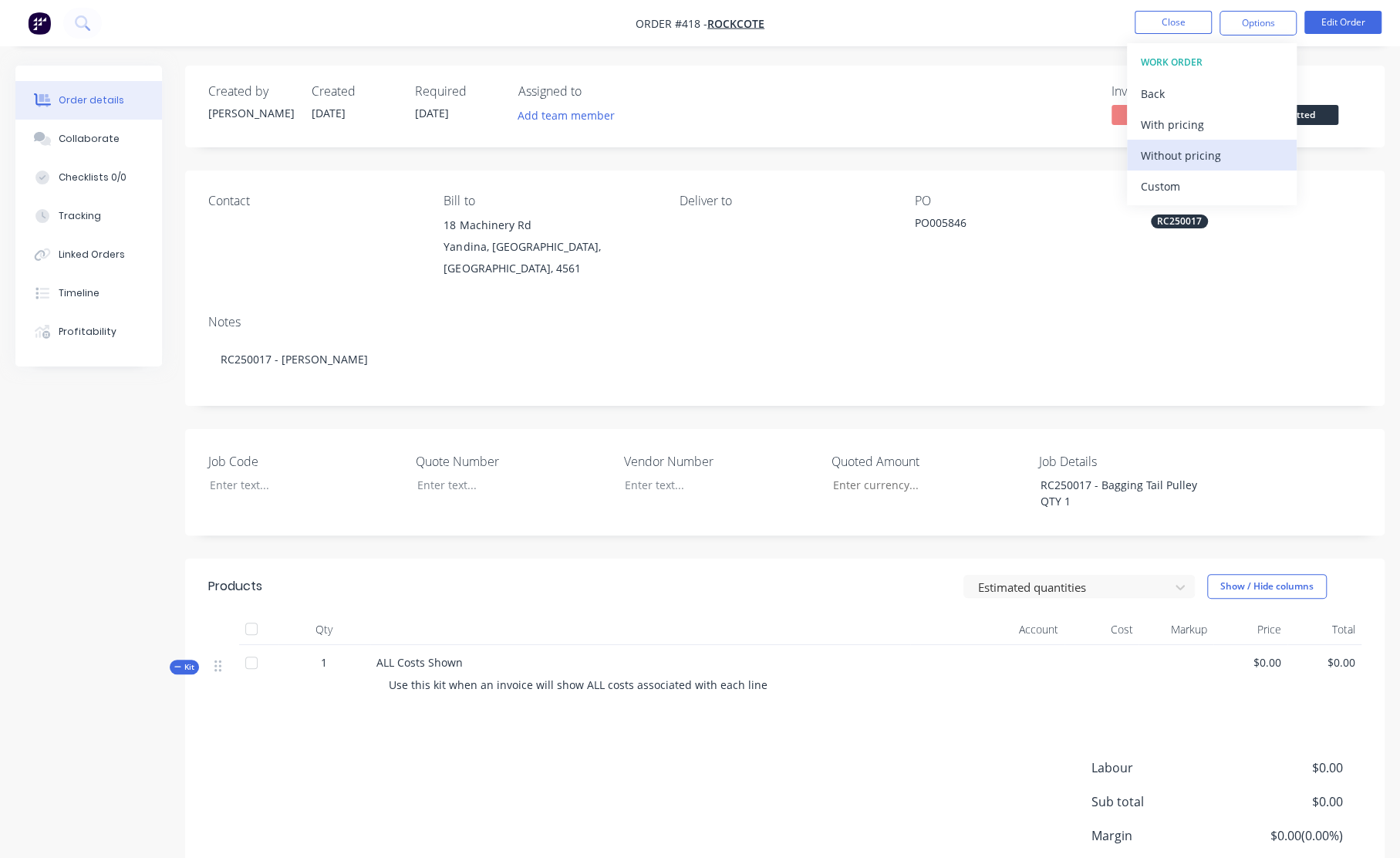
click at [1200, 147] on div "Without pricing" at bounding box center [1212, 155] width 142 height 22
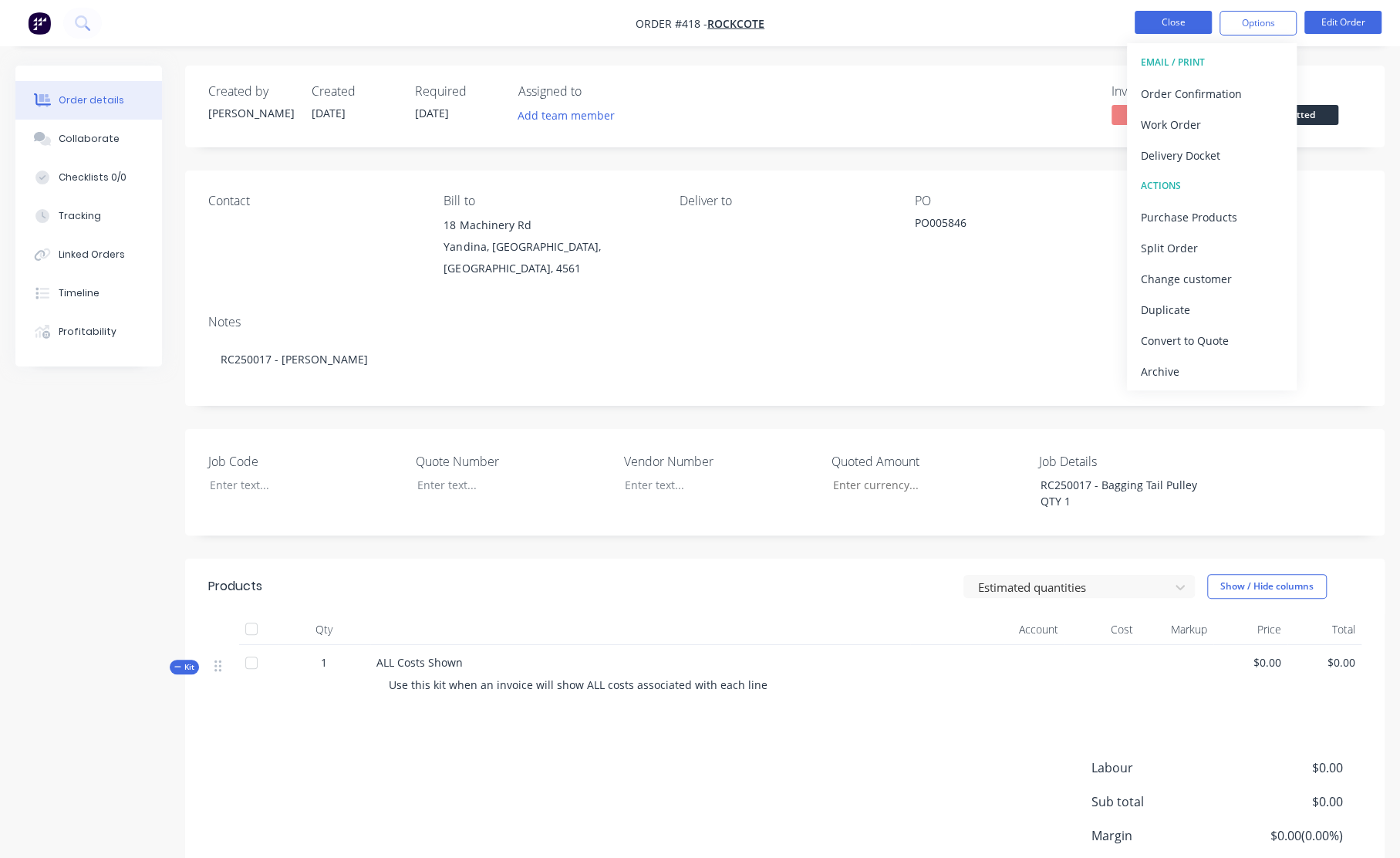
click at [1165, 22] on button "Close" at bounding box center [1173, 22] width 77 height 23
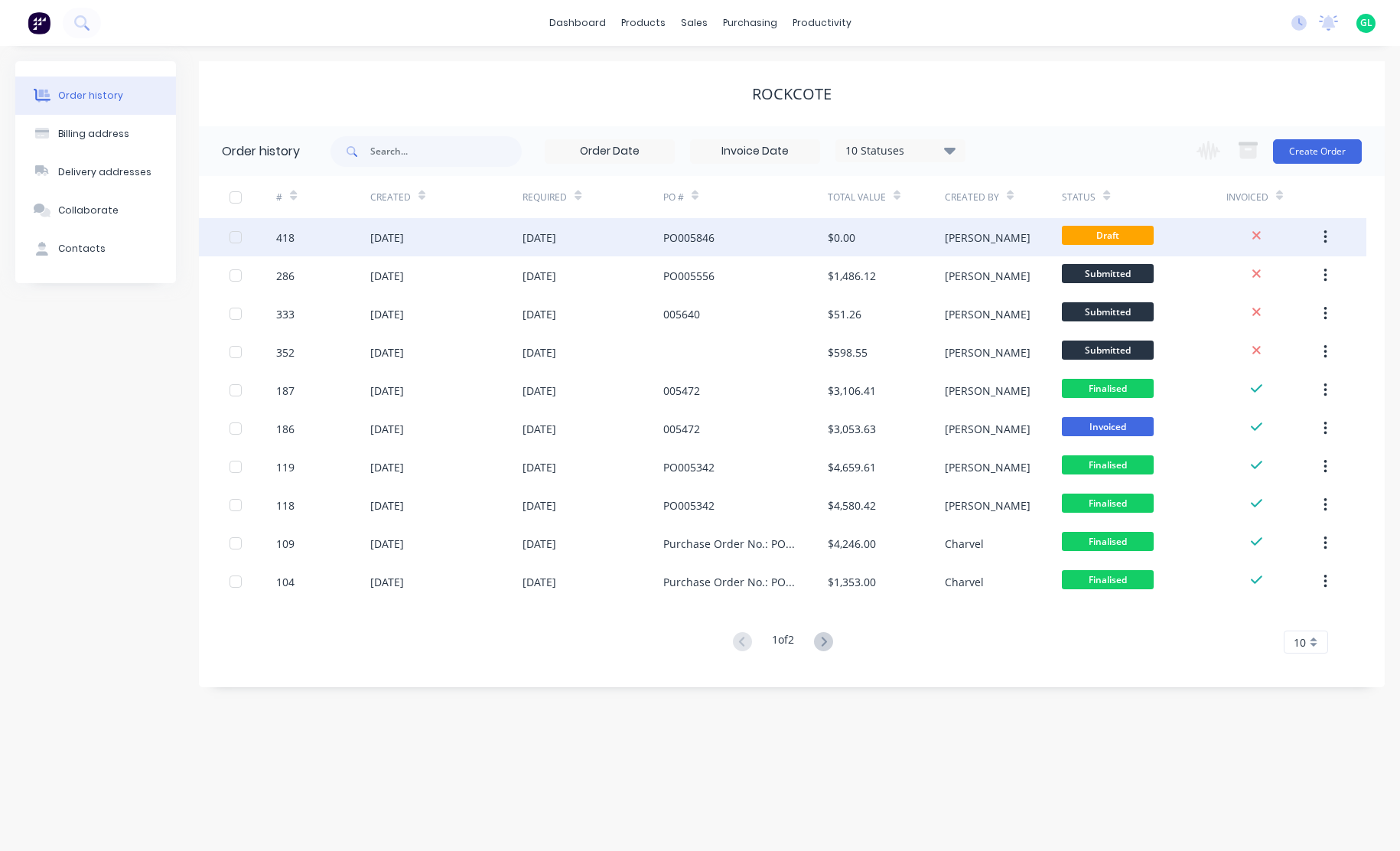
click at [744, 235] on div "PO005846" at bounding box center [745, 237] width 164 height 38
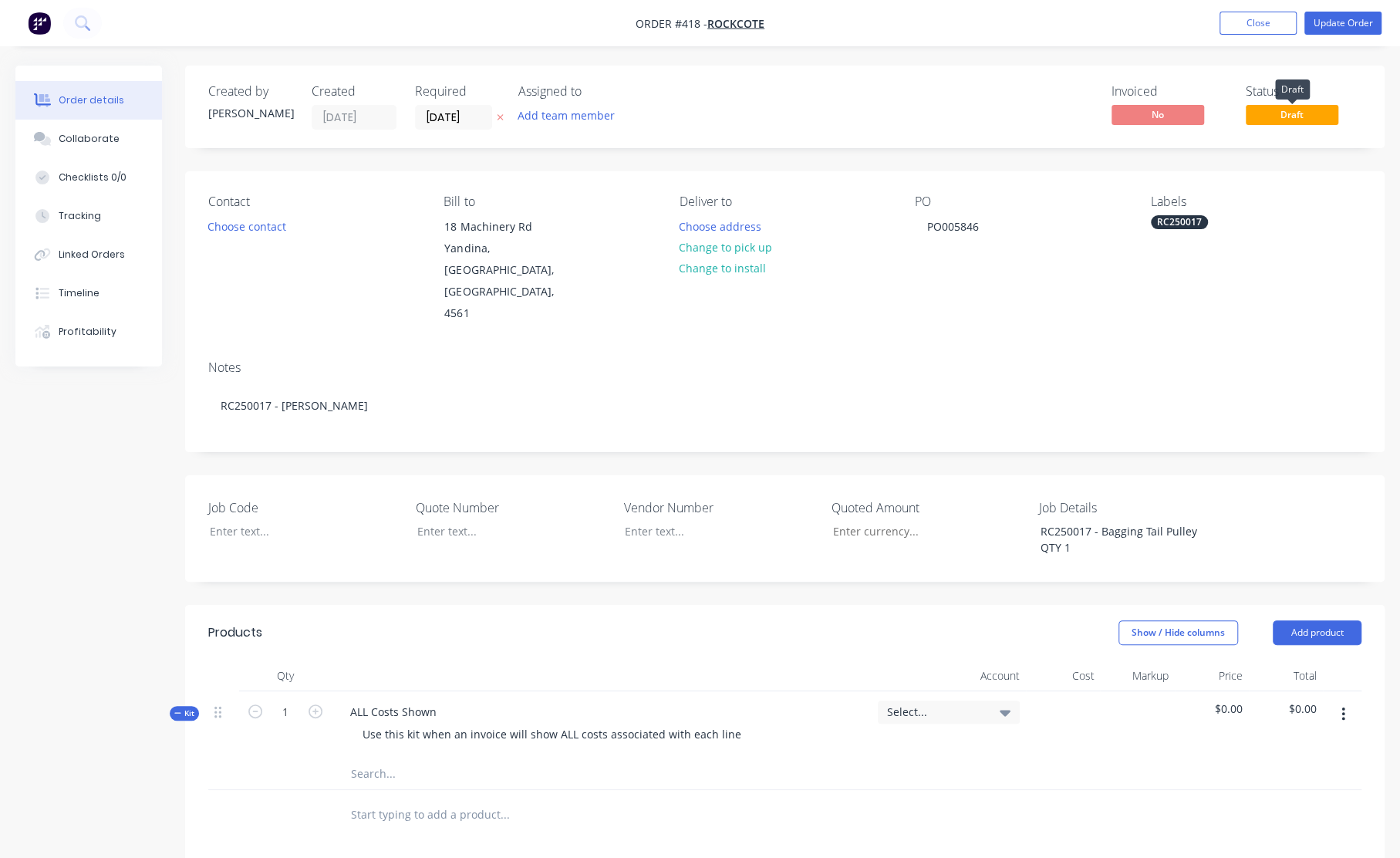
click at [1279, 114] on span "Draft" at bounding box center [1293, 115] width 93 height 19
click at [1328, 27] on button "Update Order" at bounding box center [1343, 22] width 77 height 23
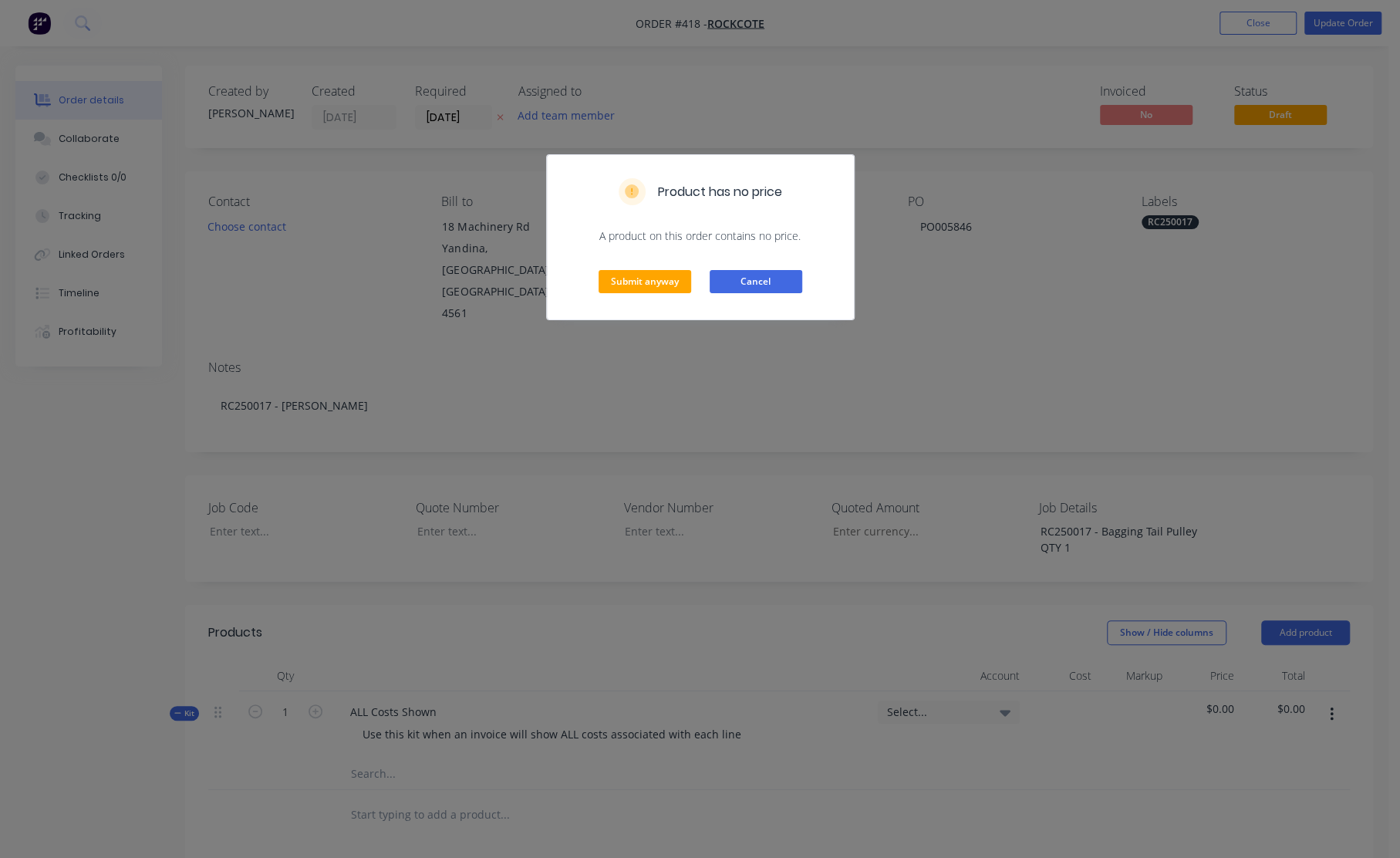
click at [750, 280] on button "Cancel" at bounding box center [756, 281] width 93 height 23
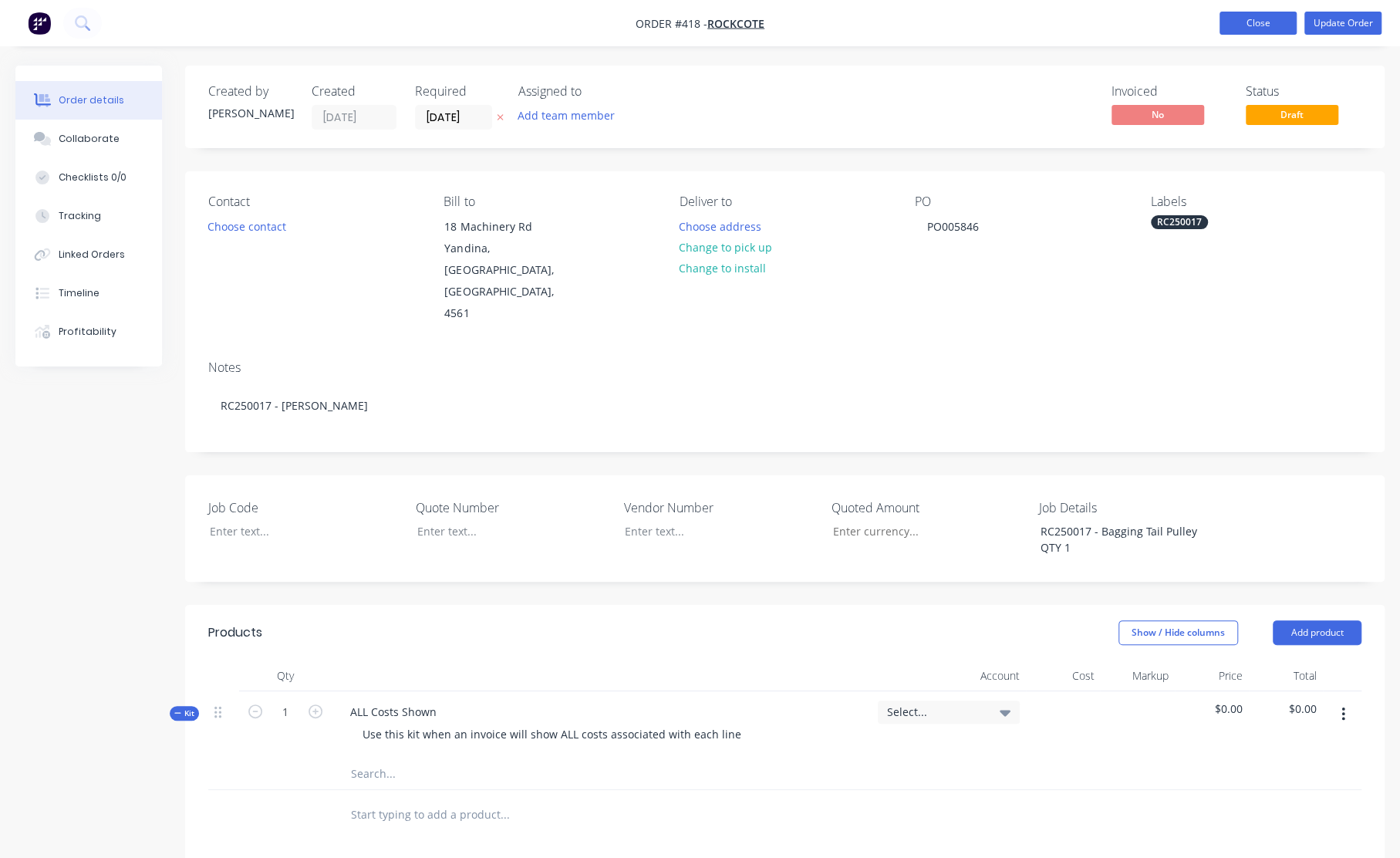
click at [1289, 23] on button "Close" at bounding box center [1258, 22] width 77 height 23
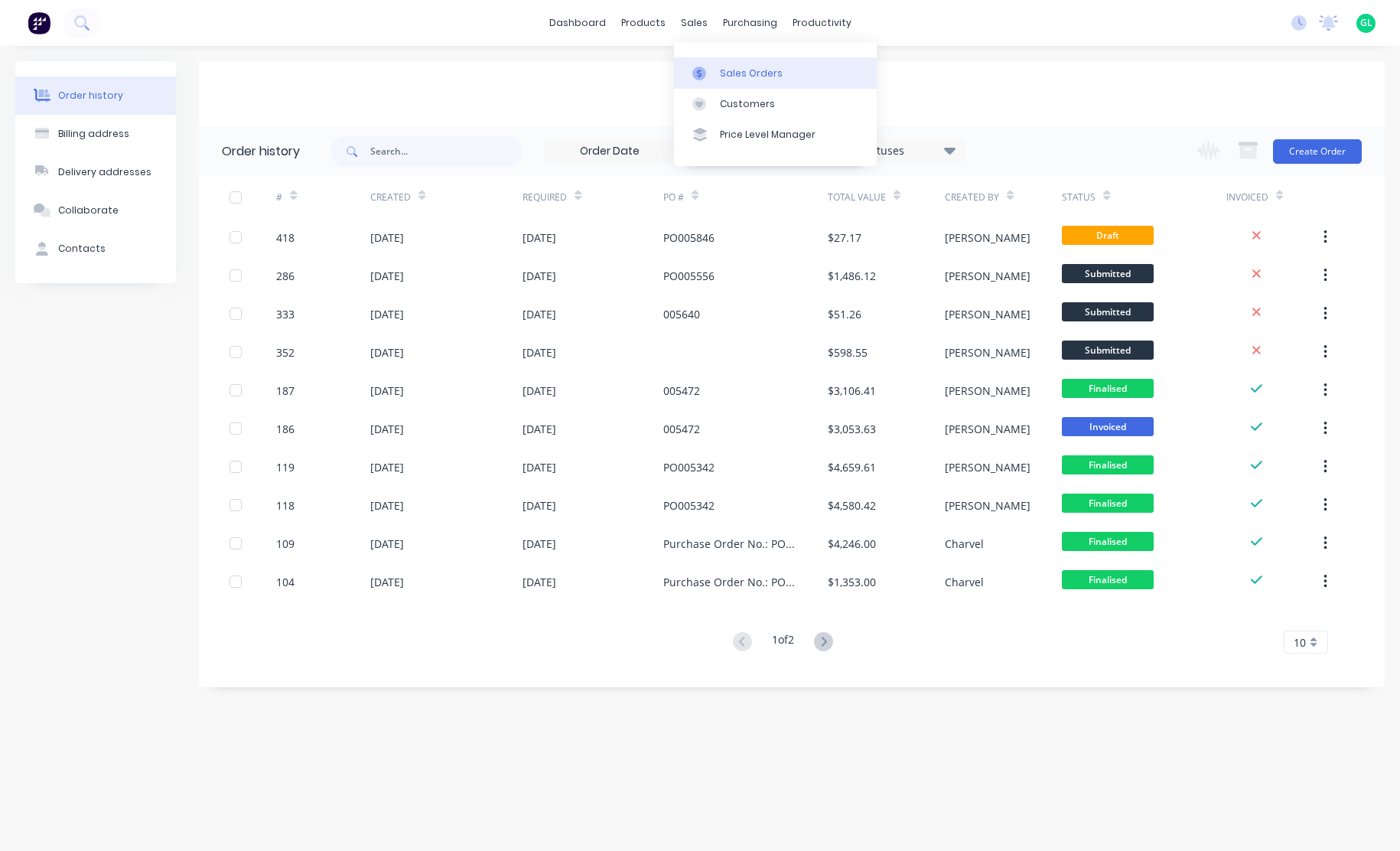
click at [727, 72] on div "Sales Orders" at bounding box center [751, 73] width 63 height 14
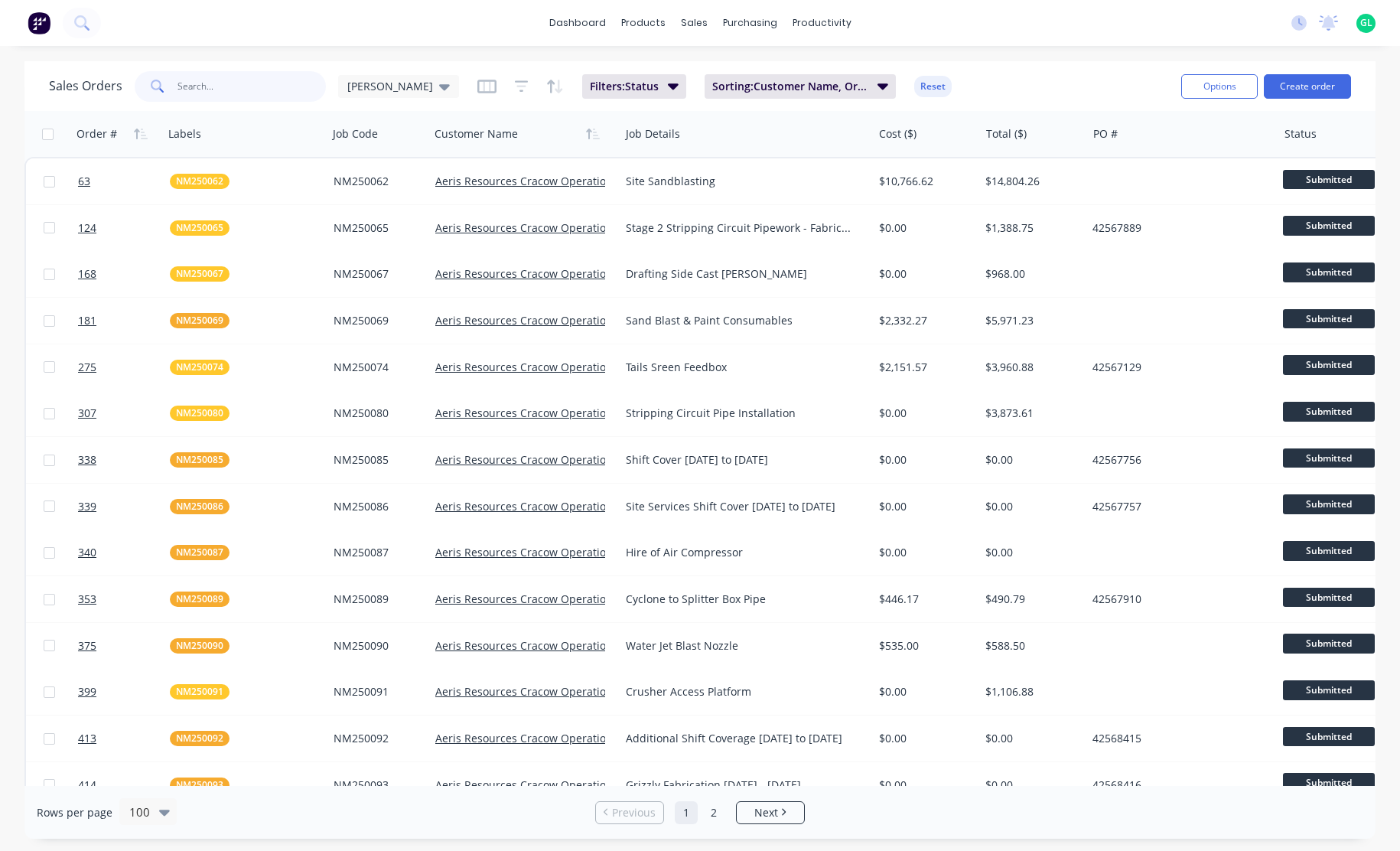
click at [233, 82] on input "text" at bounding box center [252, 87] width 149 height 31
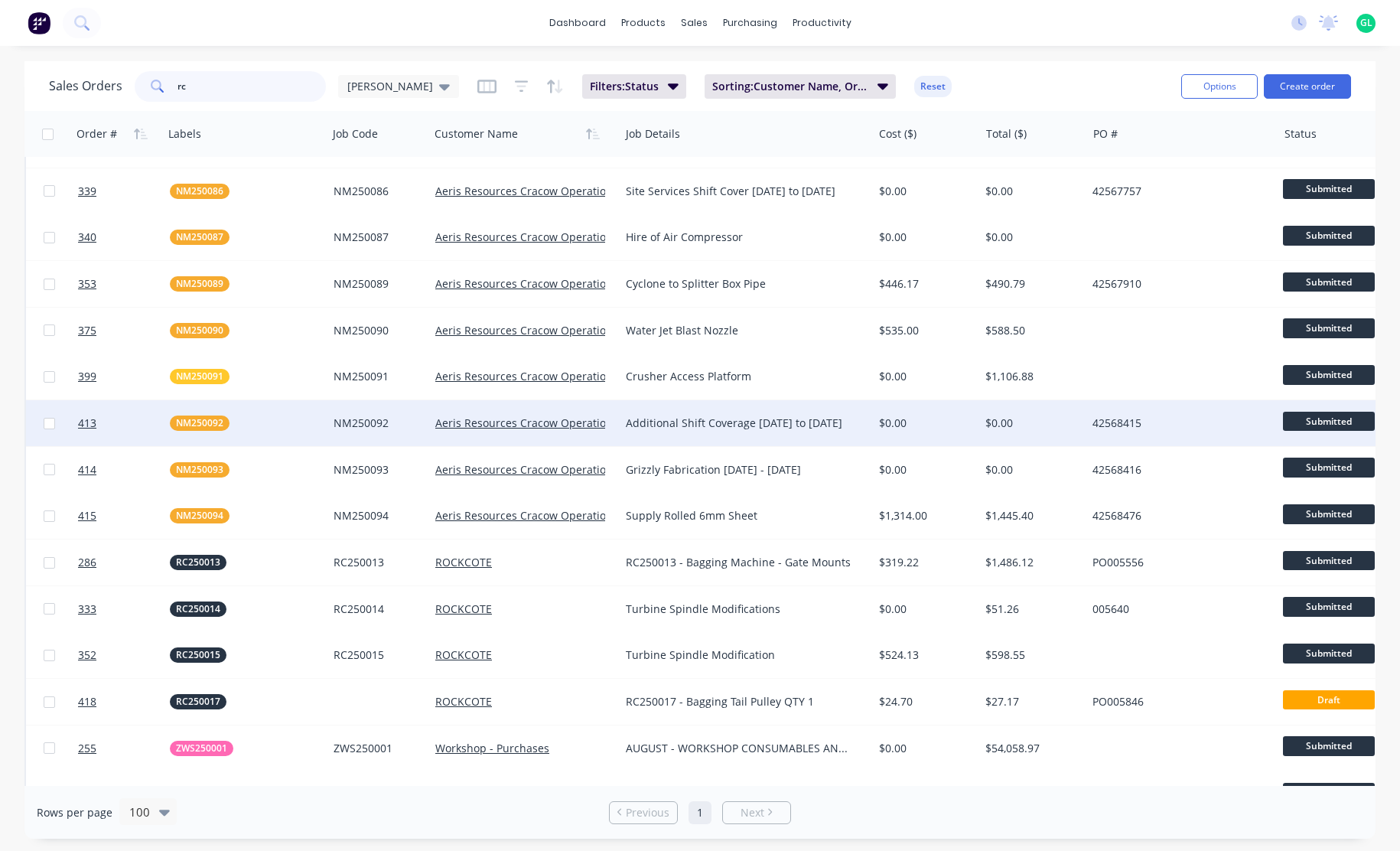
scroll to position [382, 0]
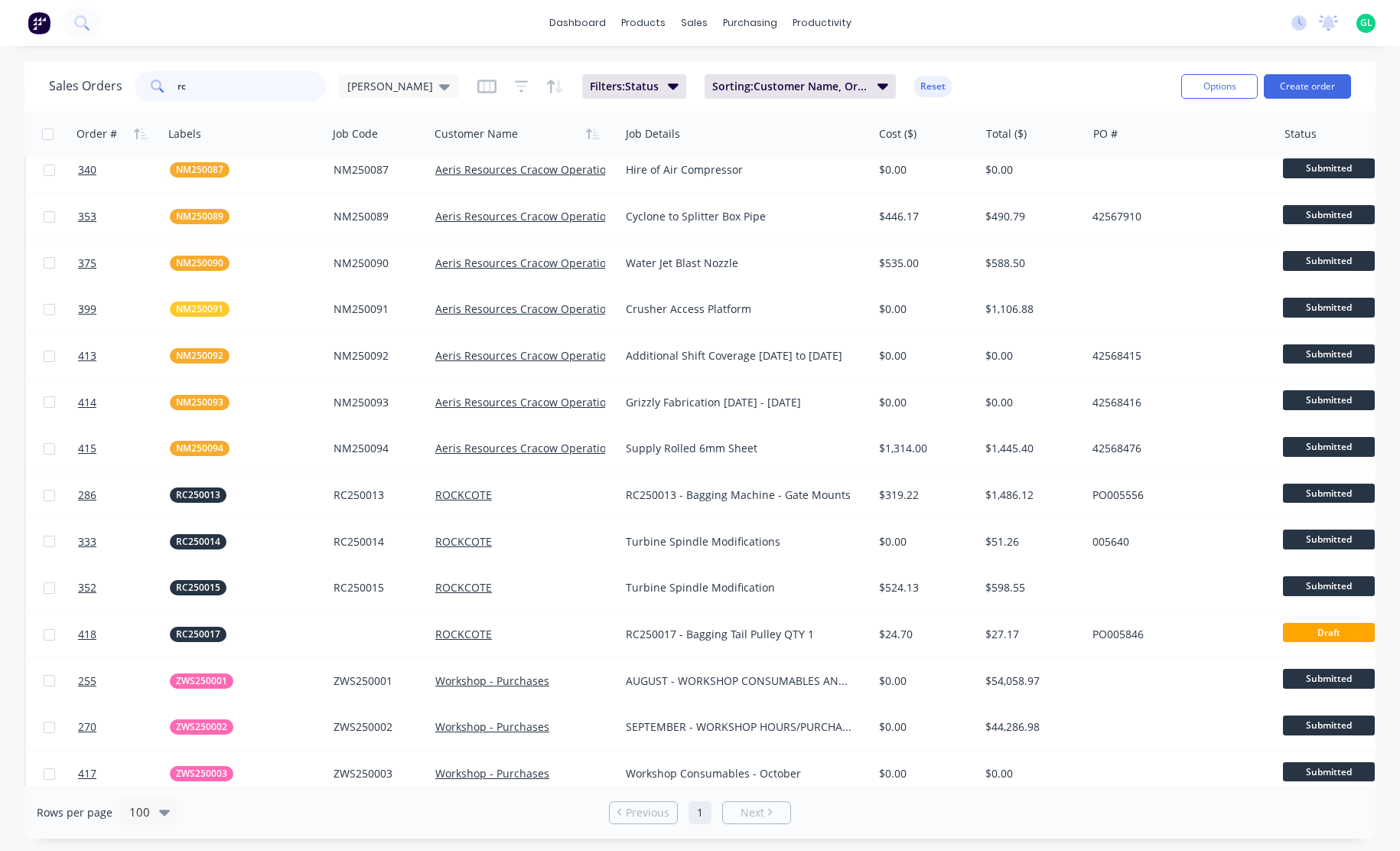
type input "rc"
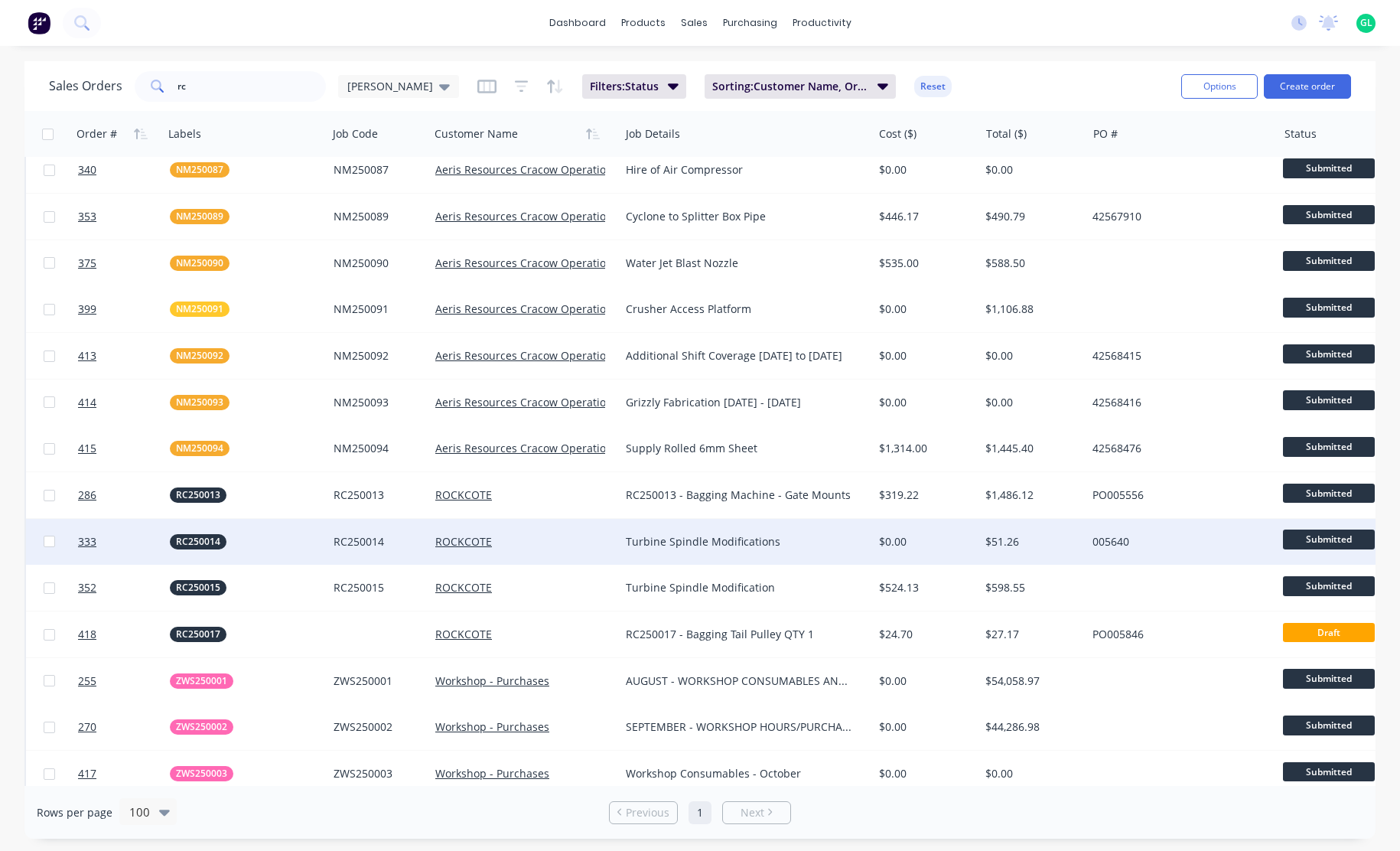
click at [791, 547] on div "Turbine Spindle Modifications" at bounding box center [741, 541] width 229 height 15
click at [518, 536] on div "ROCKCOTE" at bounding box center [520, 541] width 170 height 15
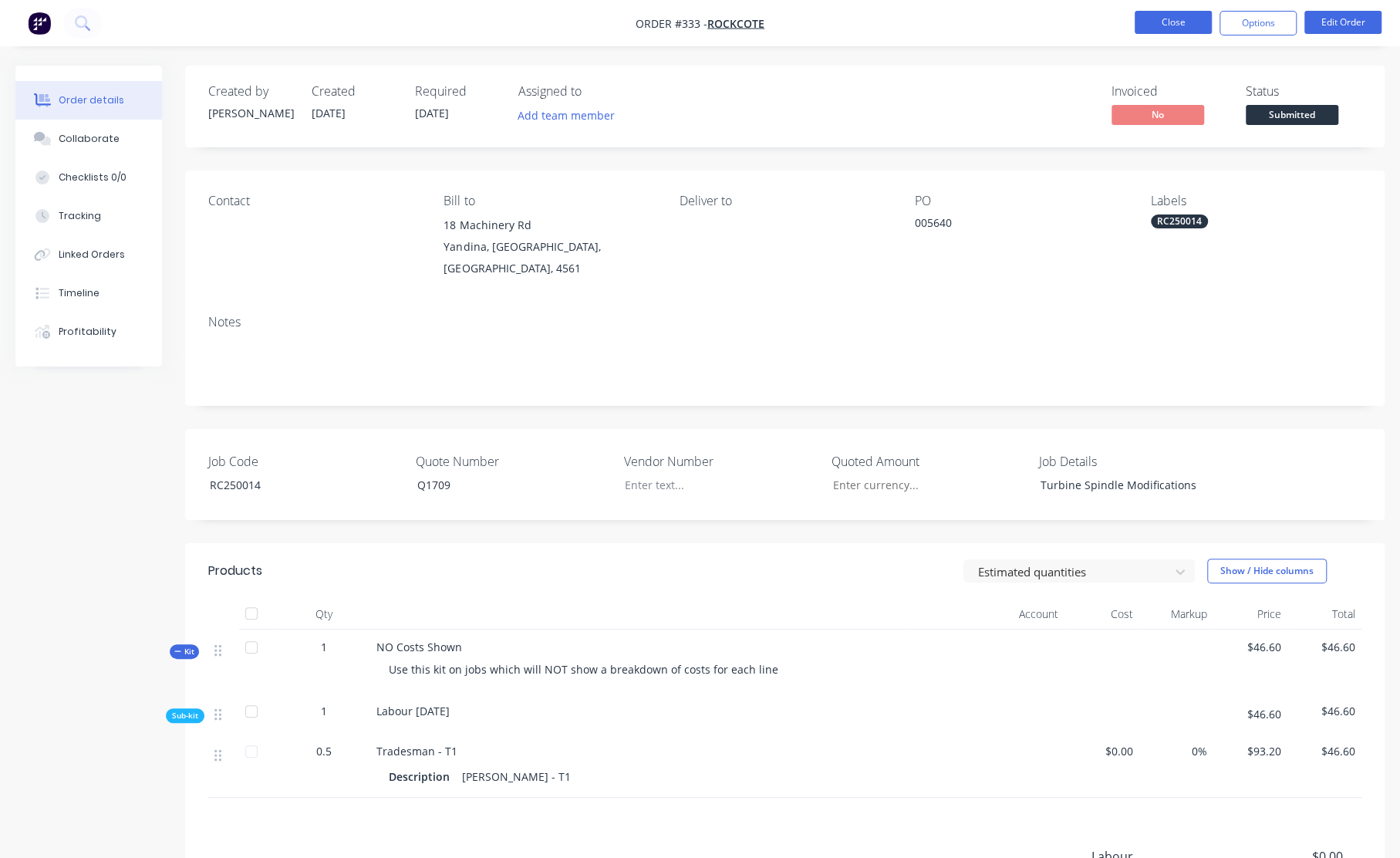
click at [1154, 26] on button "Close" at bounding box center [1173, 22] width 77 height 23
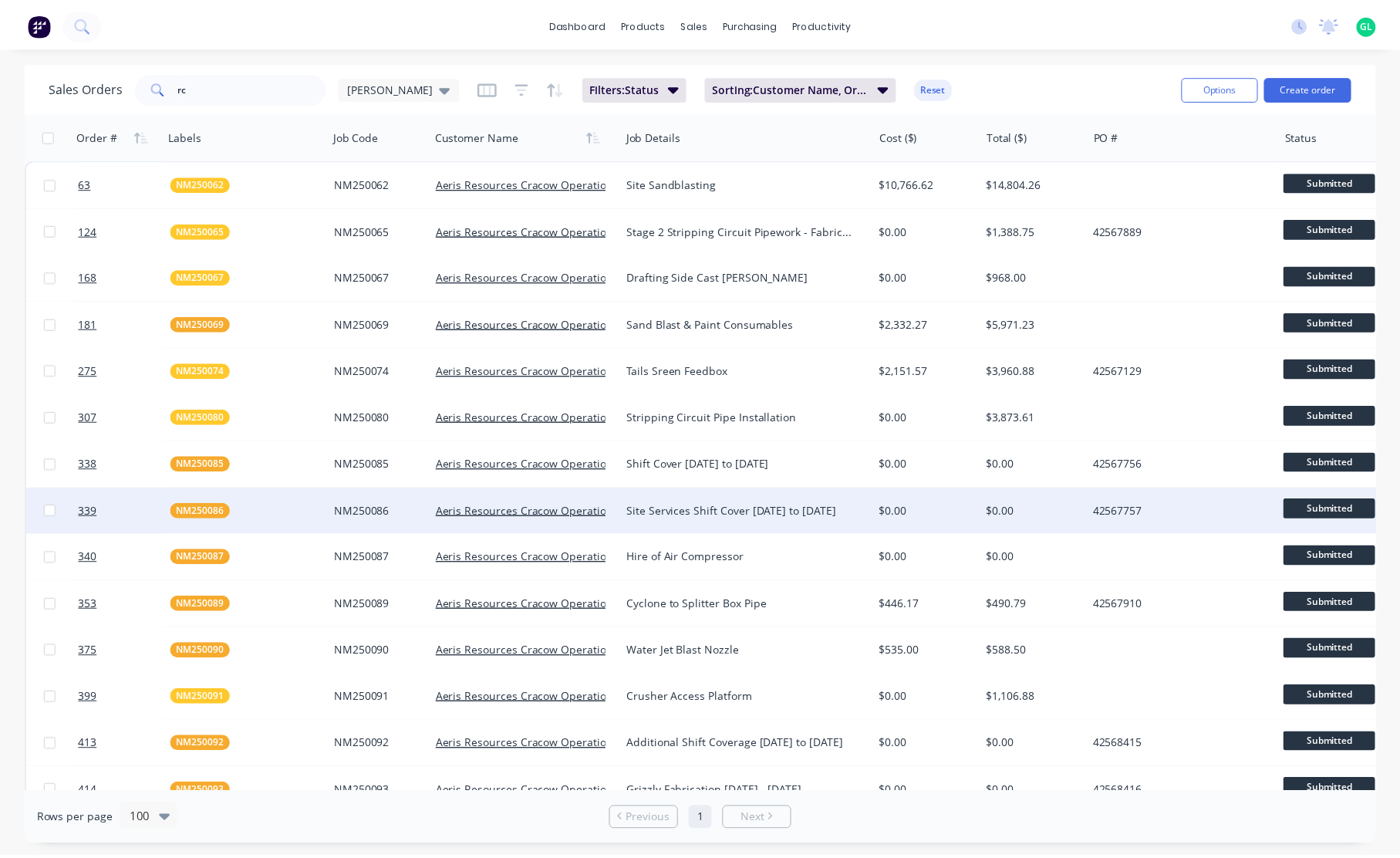
scroll to position [543, 0]
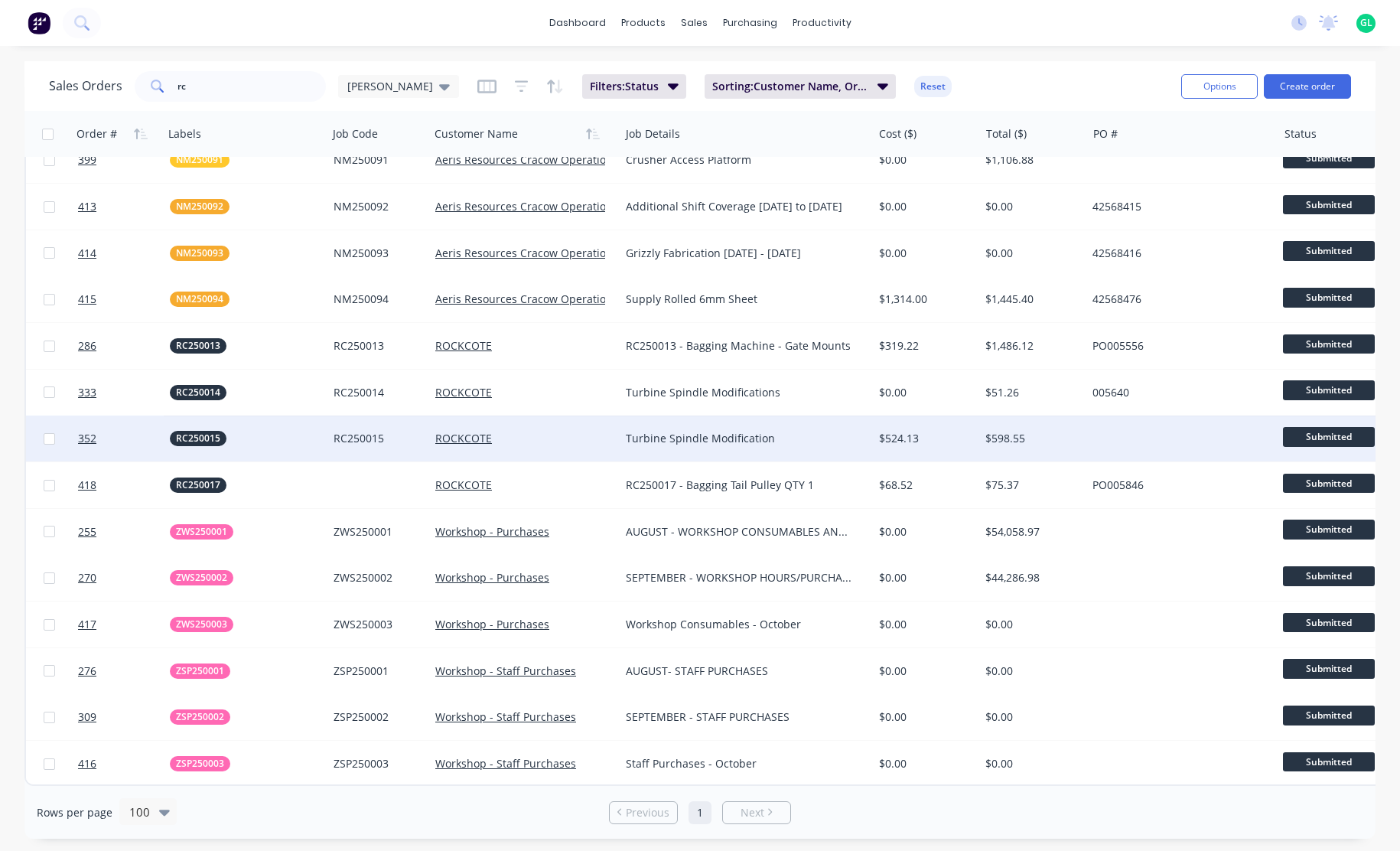
click at [593, 431] on div "ROCKCOTE" at bounding box center [520, 438] width 170 height 15
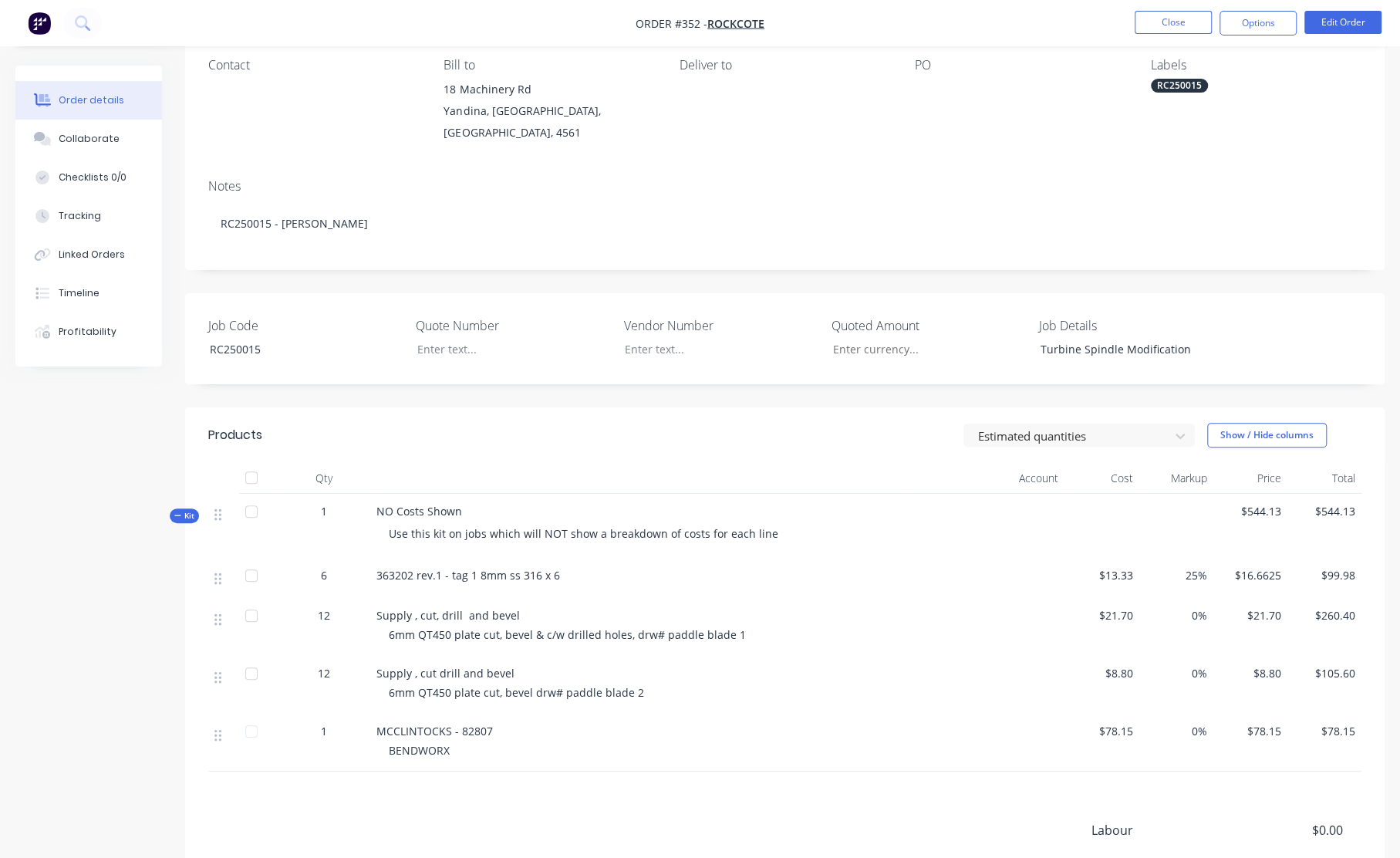
scroll to position [232, 0]
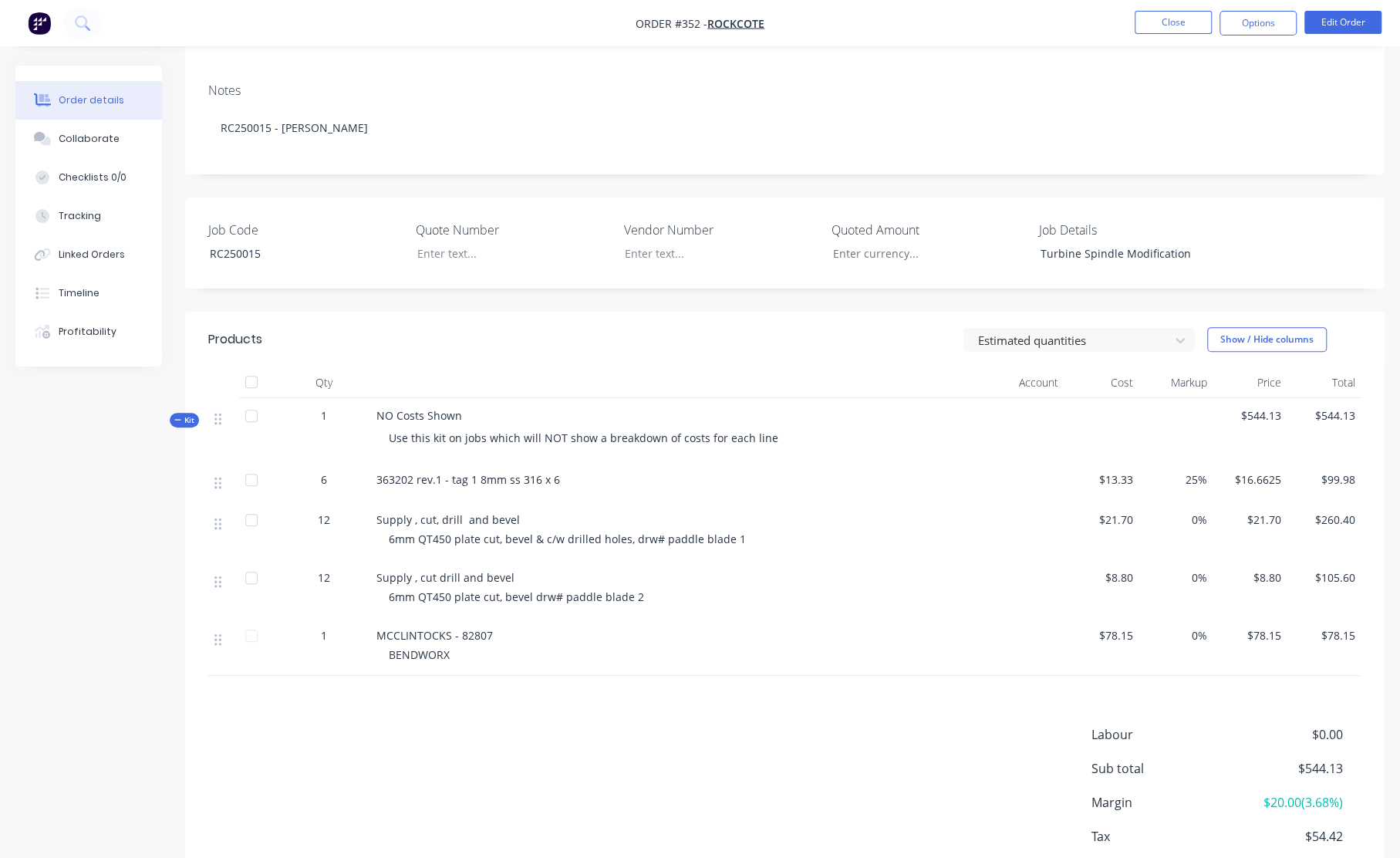
click at [656, 589] on div "6mm QT450 plate cut, bevel drw# paddle blade 2" at bounding box center [646, 597] width 515 height 16
click at [252, 566] on div at bounding box center [252, 578] width 31 height 31
click at [702, 589] on div "6mm QT450 plate cut, bevel drw# paddle blade 2" at bounding box center [646, 597] width 515 height 16
click at [1175, 27] on button "Close" at bounding box center [1173, 22] width 77 height 23
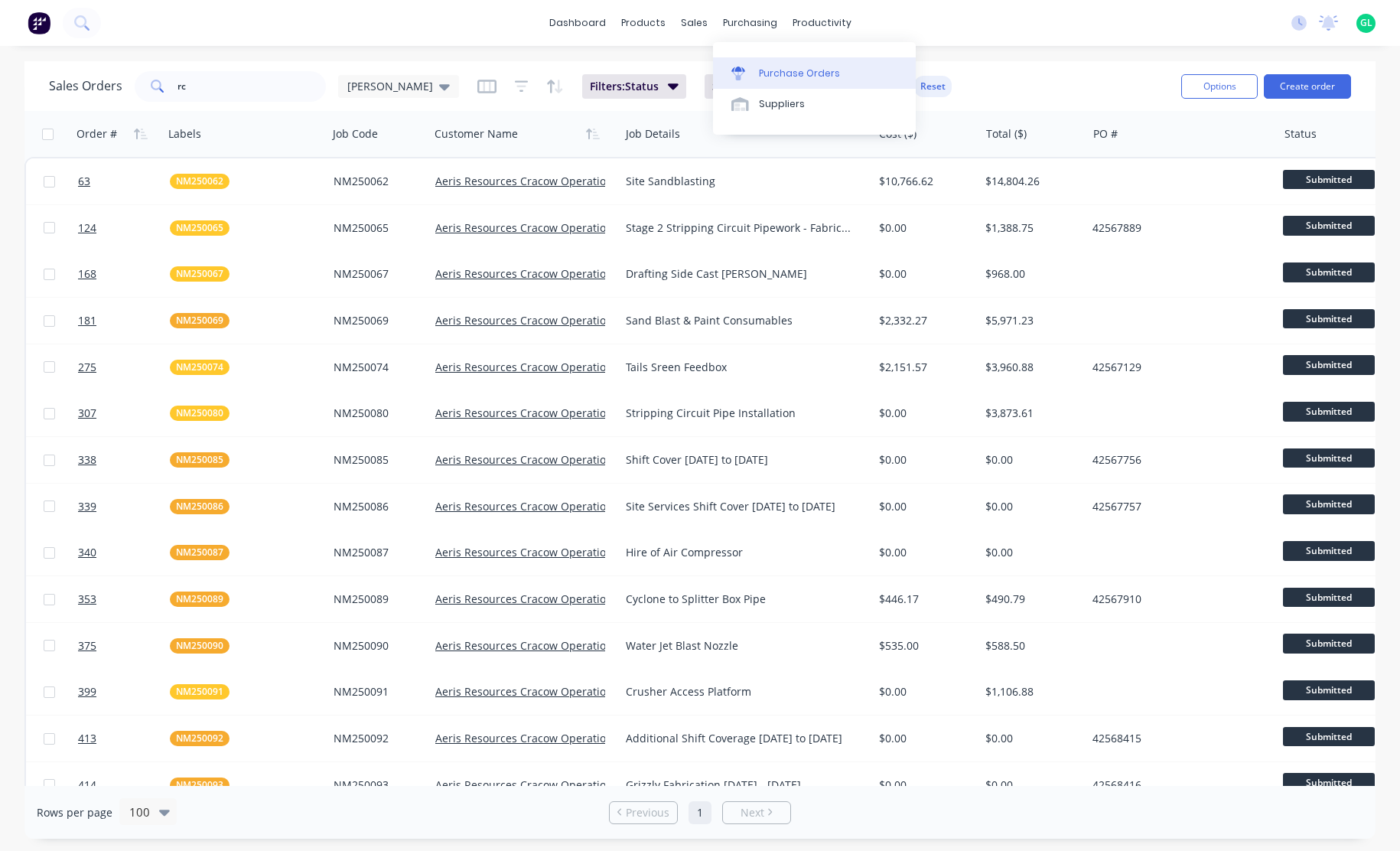
click at [792, 71] on div "Purchase Orders" at bounding box center [799, 73] width 81 height 14
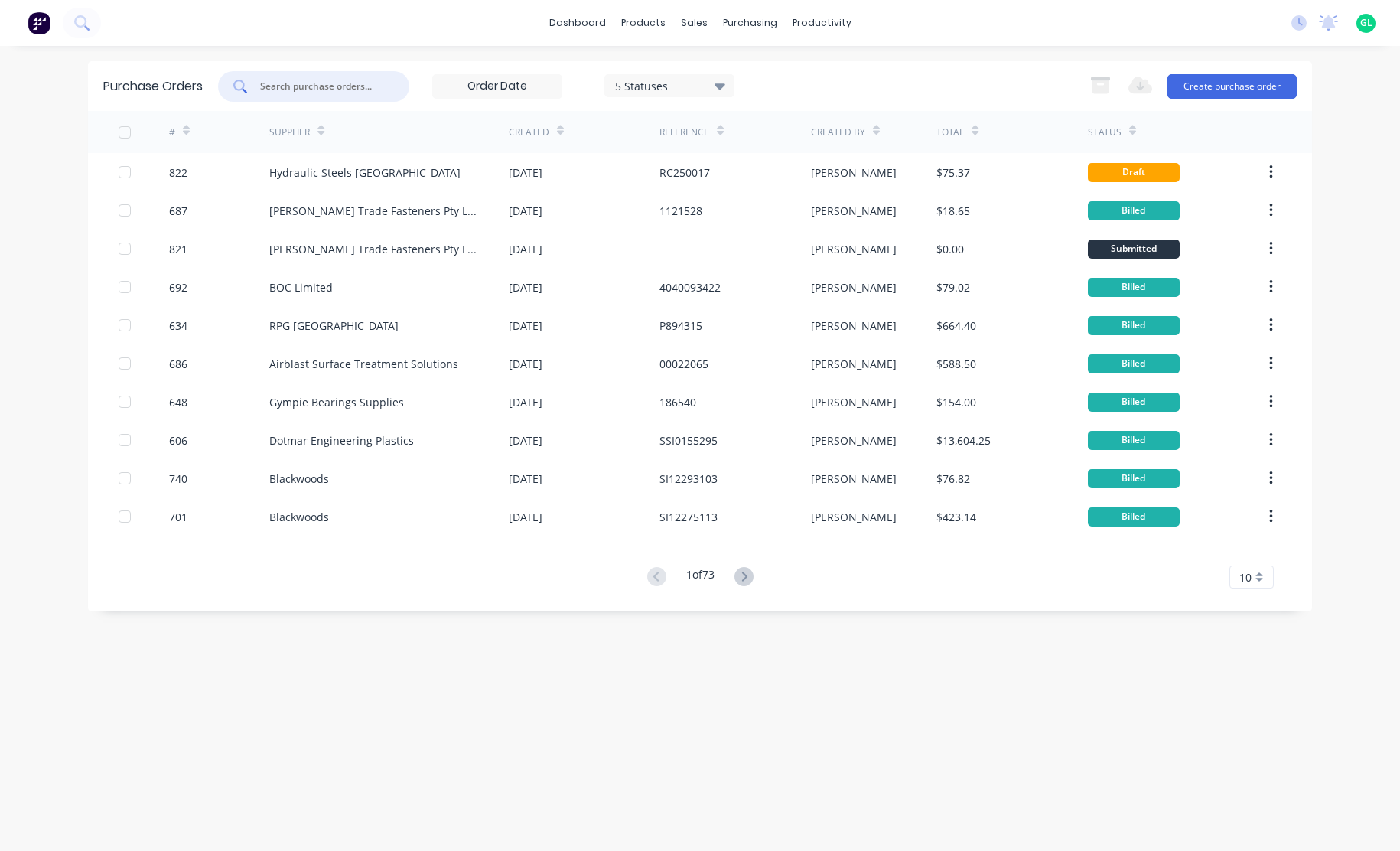
click at [341, 87] on input "text" at bounding box center [322, 86] width 127 height 15
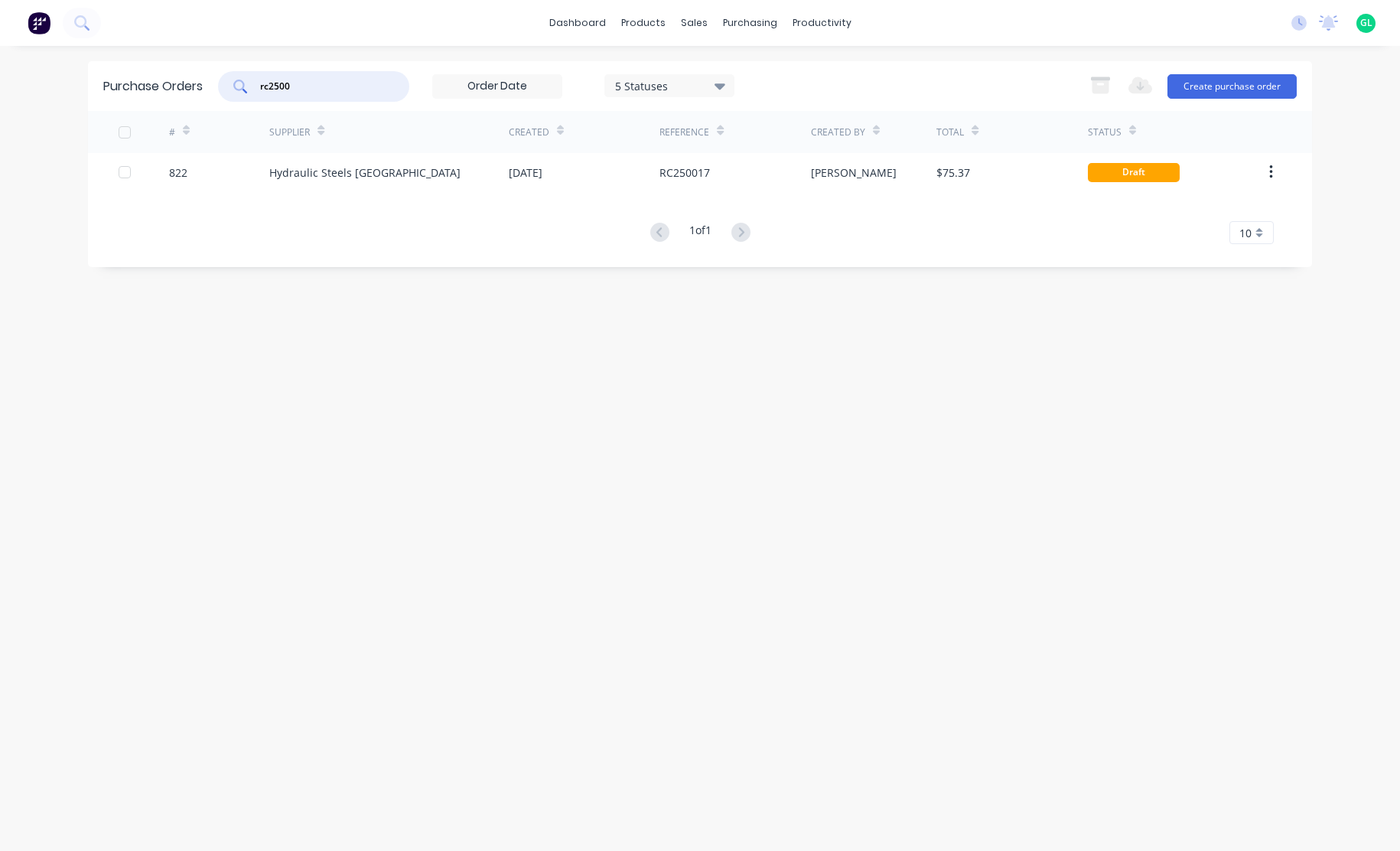
type input "rc2500"
click at [665, 85] on div "5 Statuses" at bounding box center [670, 85] width 110 height 16
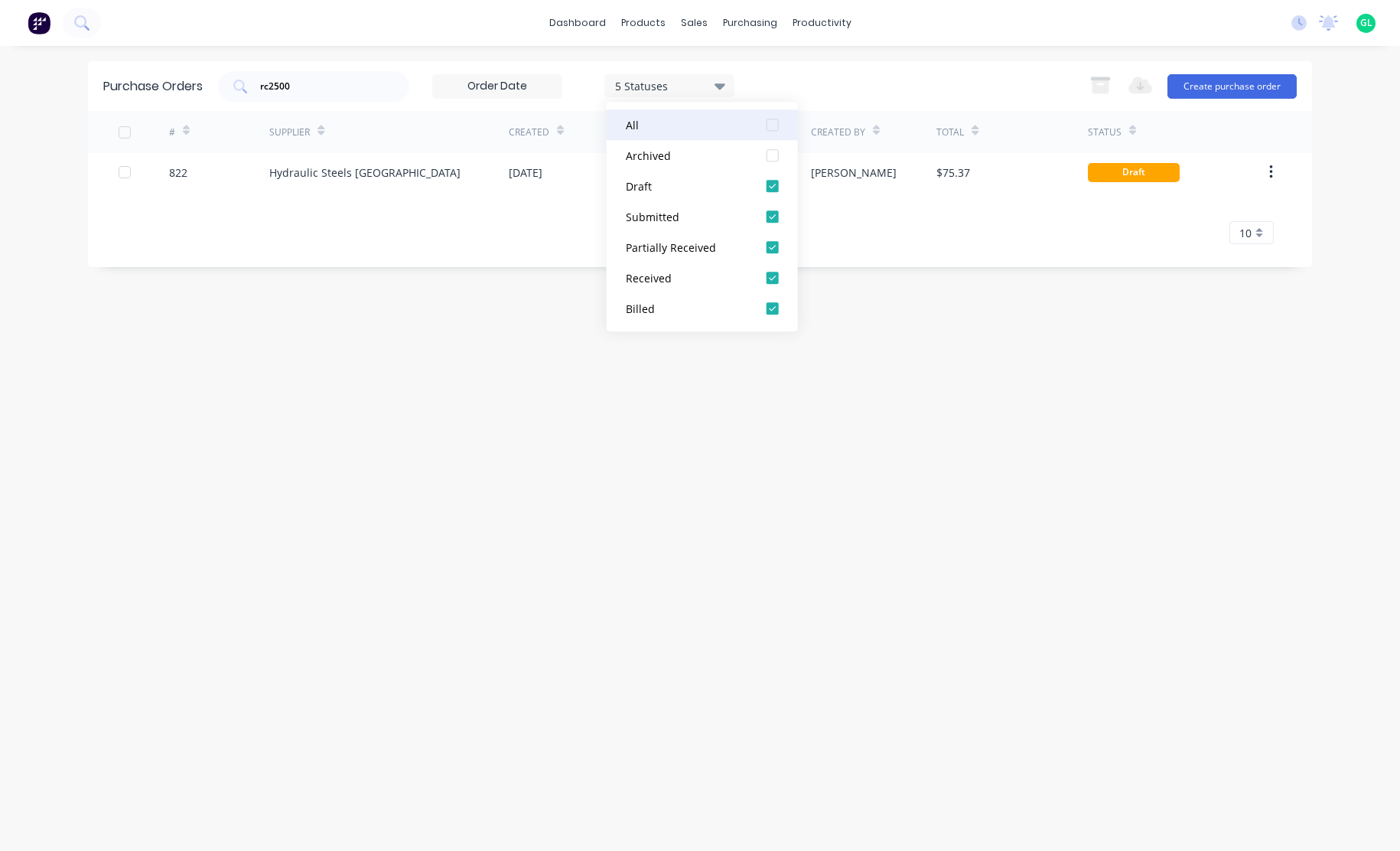
click at [772, 129] on div at bounding box center [772, 125] width 31 height 31
click at [760, 432] on div "Purchase Orders rc2500 7 Statuses 7 Statuses Export to Excel (XLSX) Create purc…" at bounding box center [700, 448] width 1224 height 774
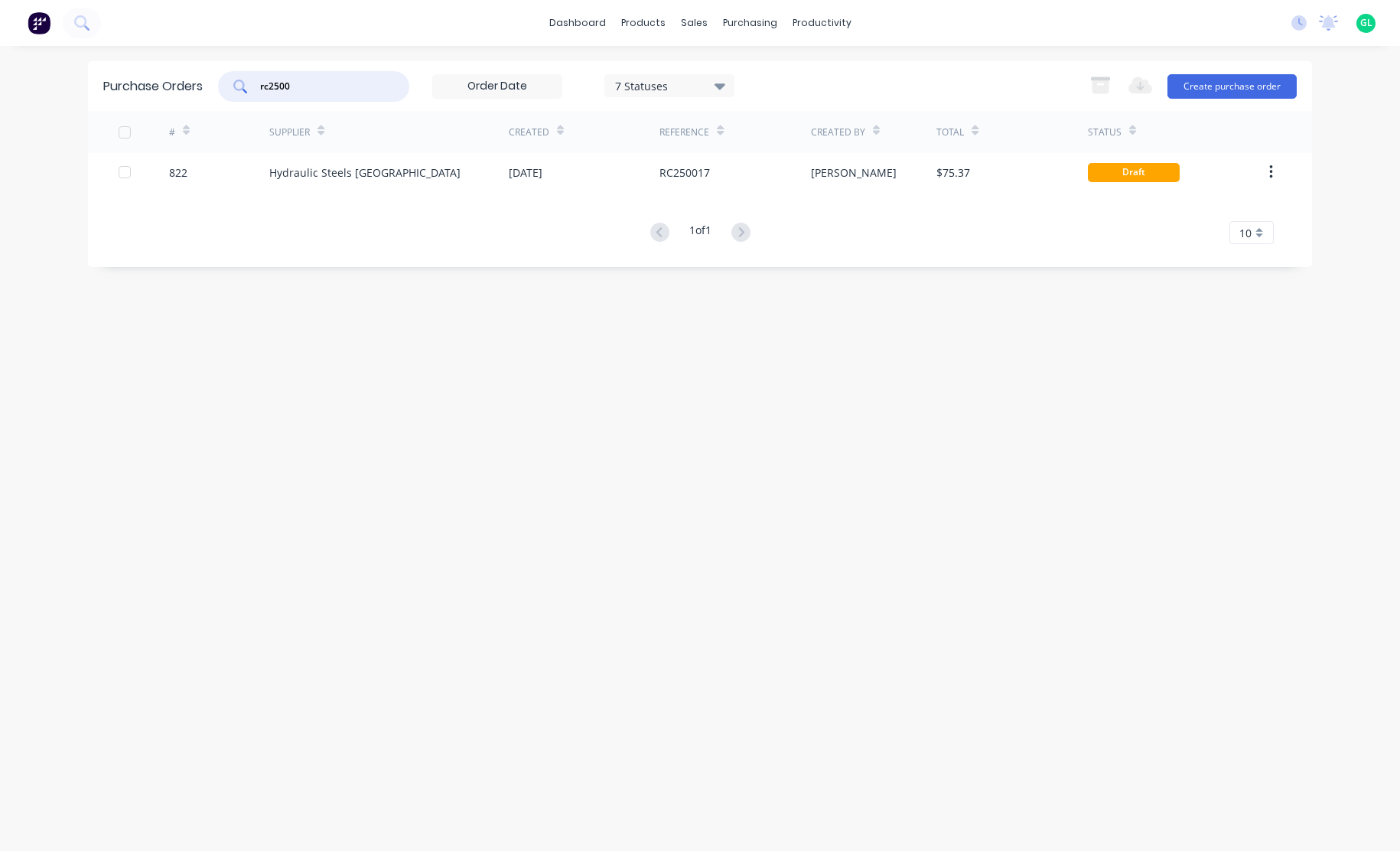
drag, startPoint x: 297, startPoint y: 84, endPoint x: 226, endPoint y: 85, distance: 71.0
click at [226, 85] on div "rc2500" at bounding box center [313, 87] width 191 height 31
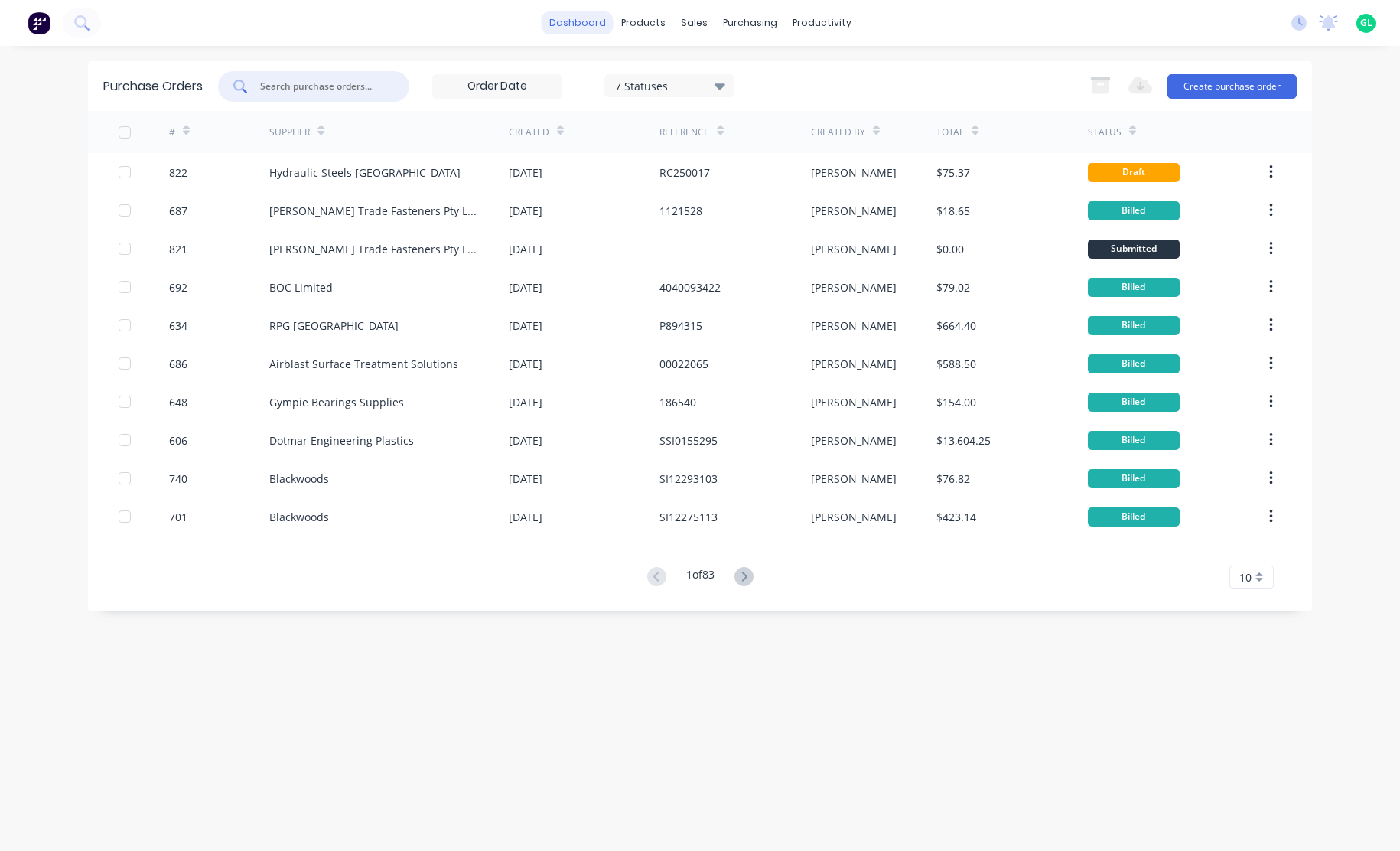
click at [592, 18] on link "dashboard" at bounding box center [578, 22] width 72 height 23
